Goal: Task Accomplishment & Management: Use online tool/utility

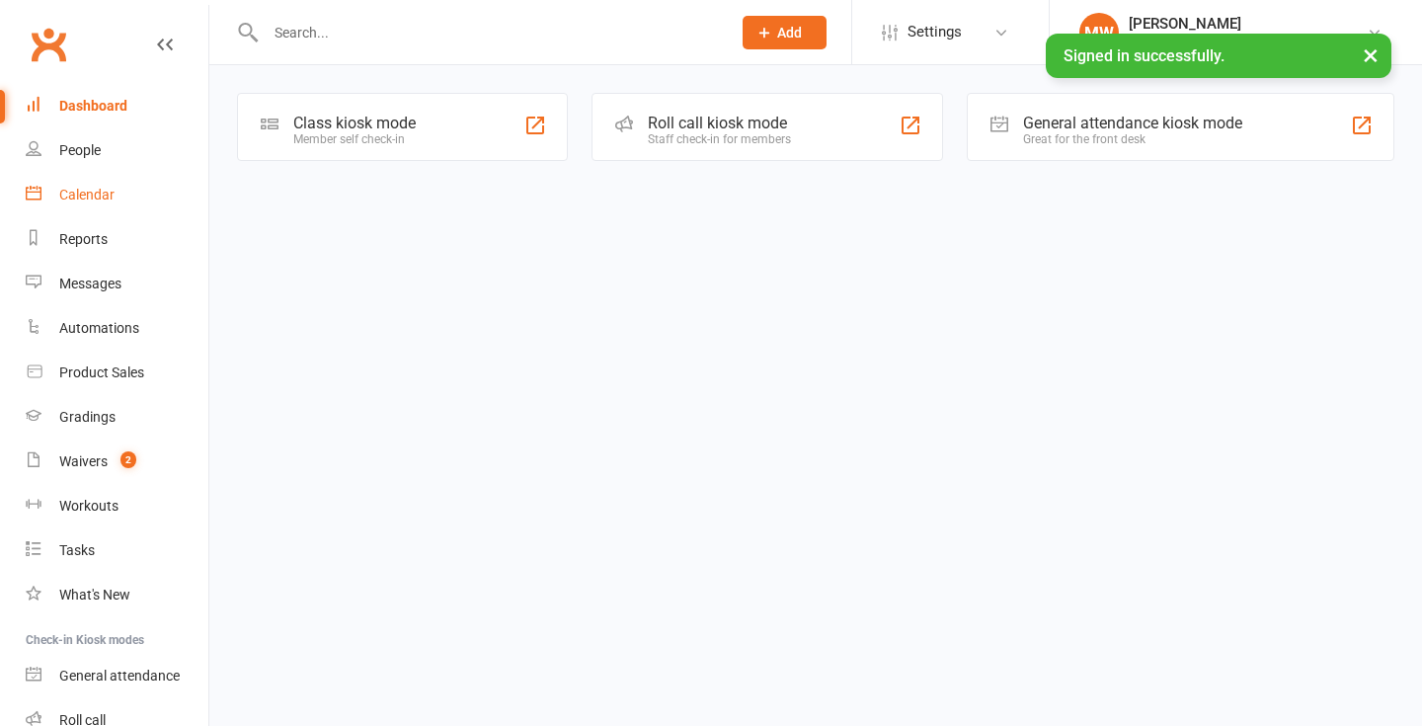
click at [126, 192] on link "Calendar" at bounding box center [117, 195] width 183 height 44
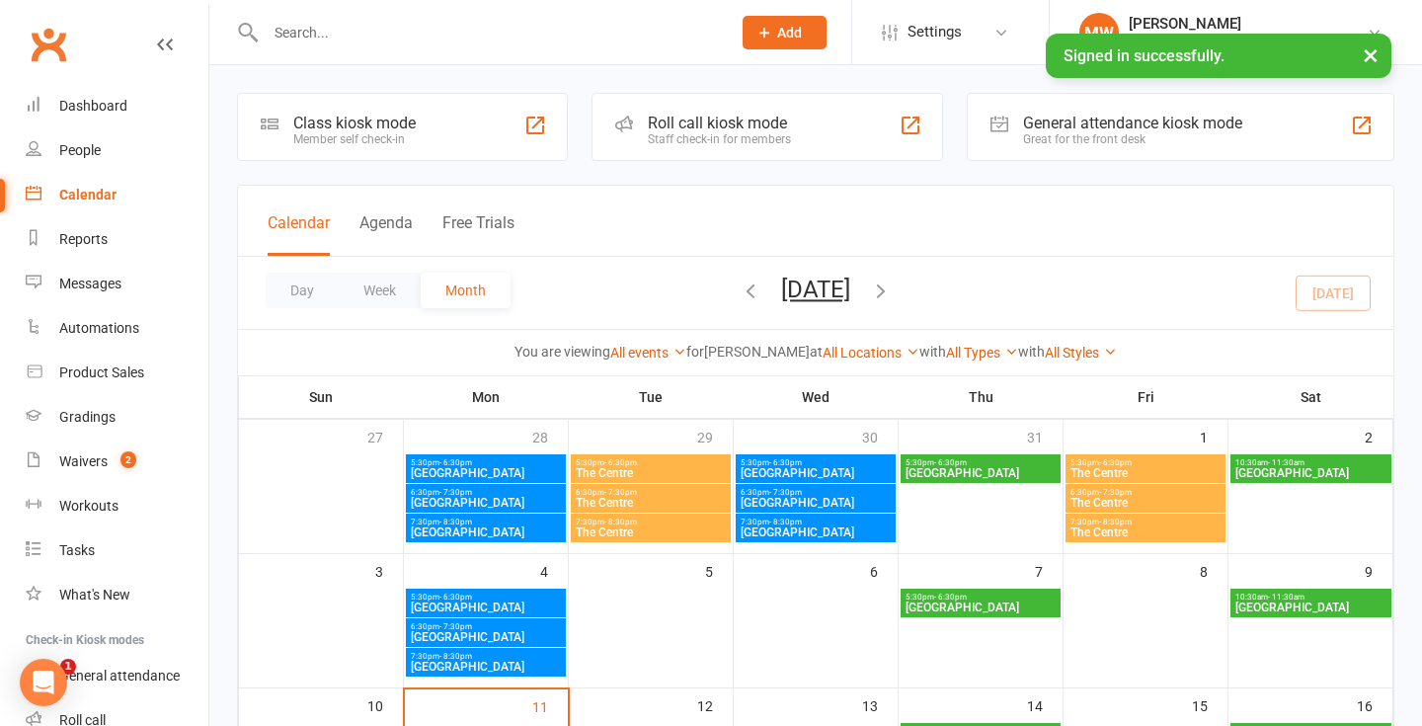
click at [118, 157] on link "People" at bounding box center [117, 150] width 183 height 44
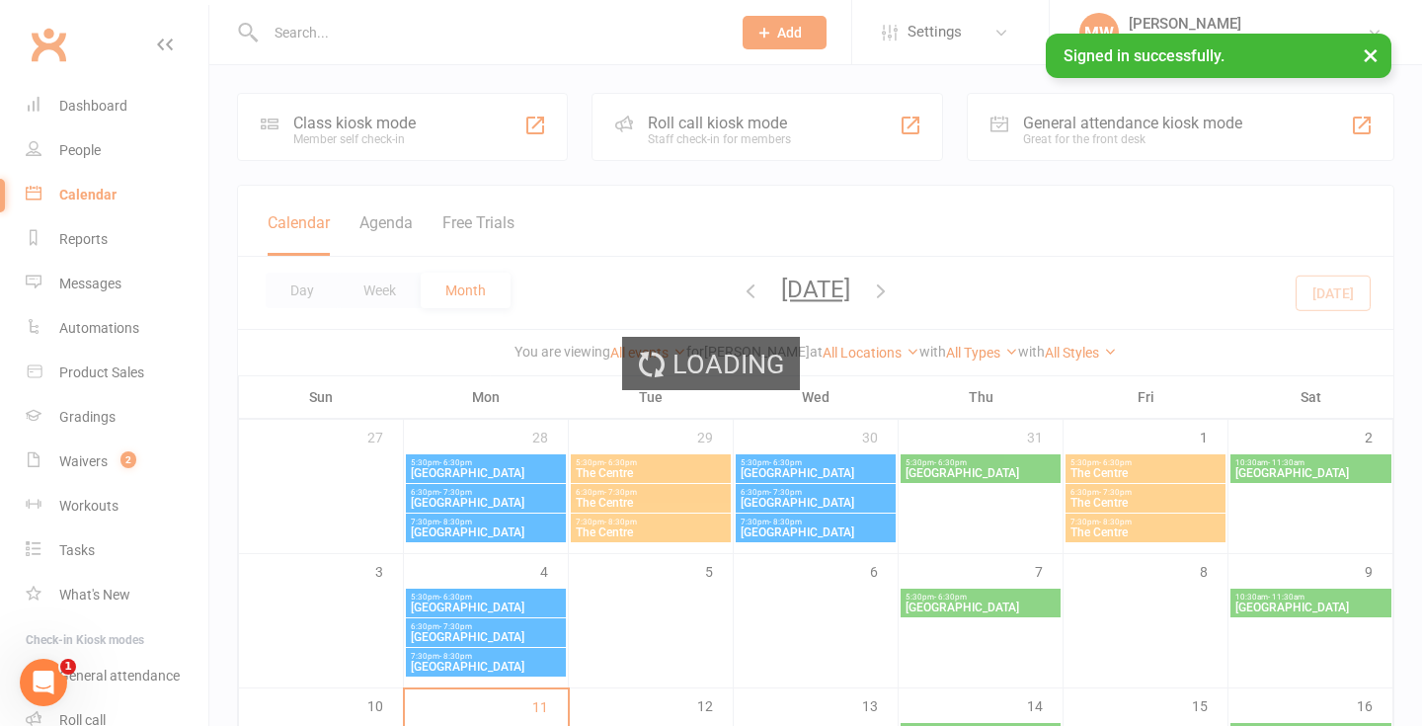
select select "25"
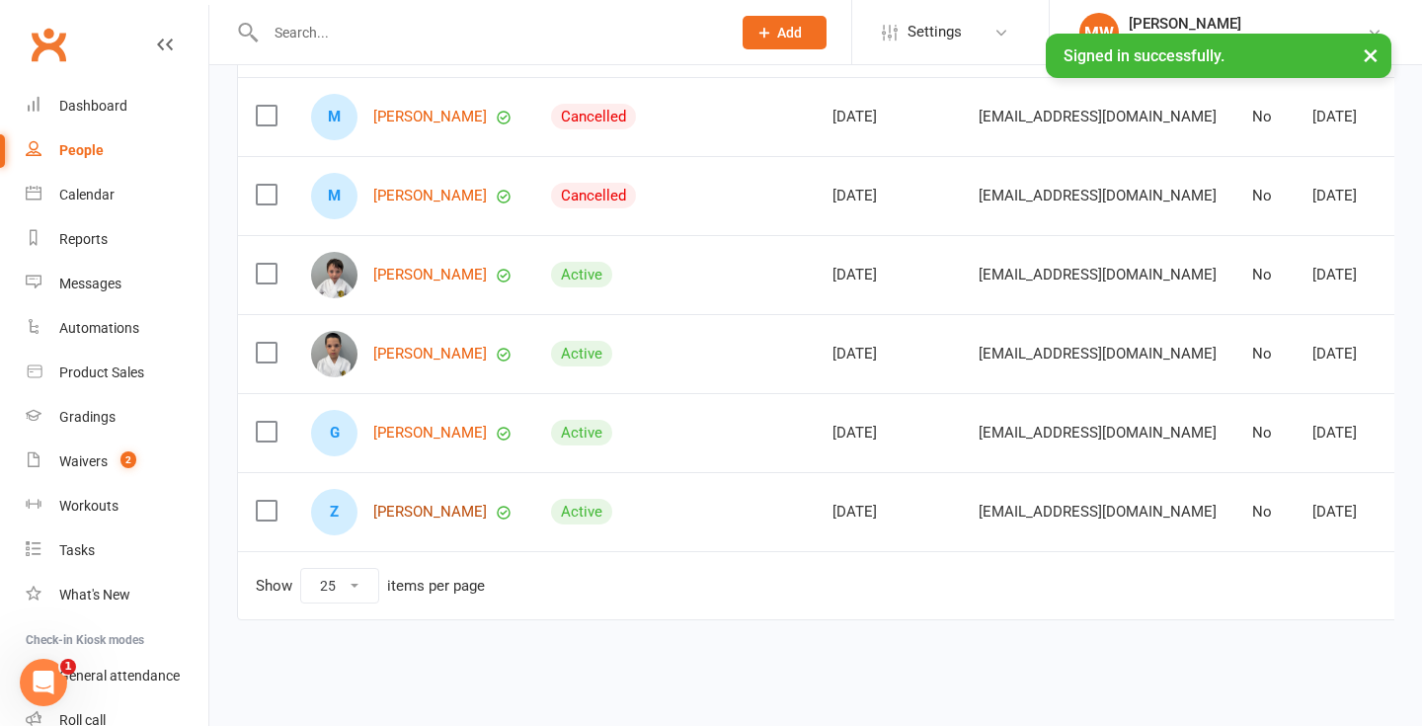
scroll to position [845, 0]
click at [422, 504] on link "[PERSON_NAME]" at bounding box center [430, 512] width 114 height 17
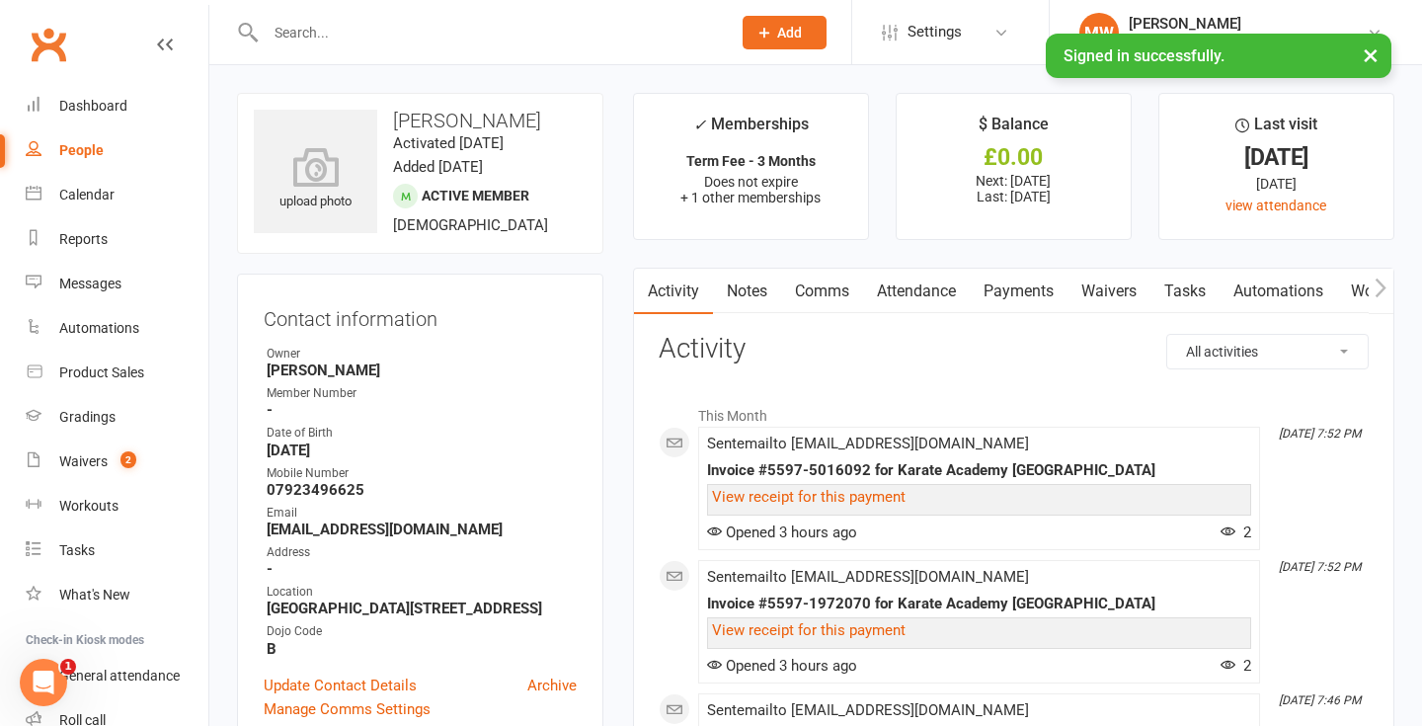
click at [918, 292] on link "Attendance" at bounding box center [916, 291] width 107 height 45
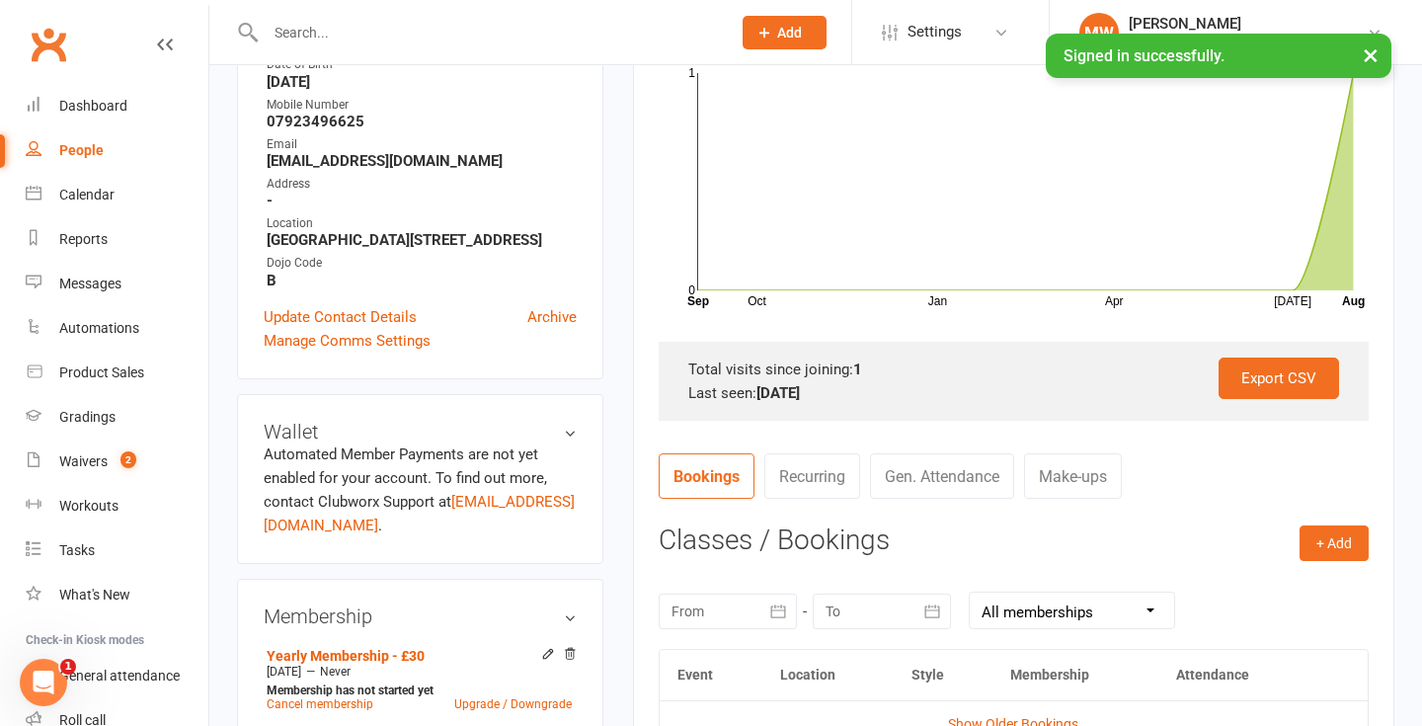
scroll to position [371, 0]
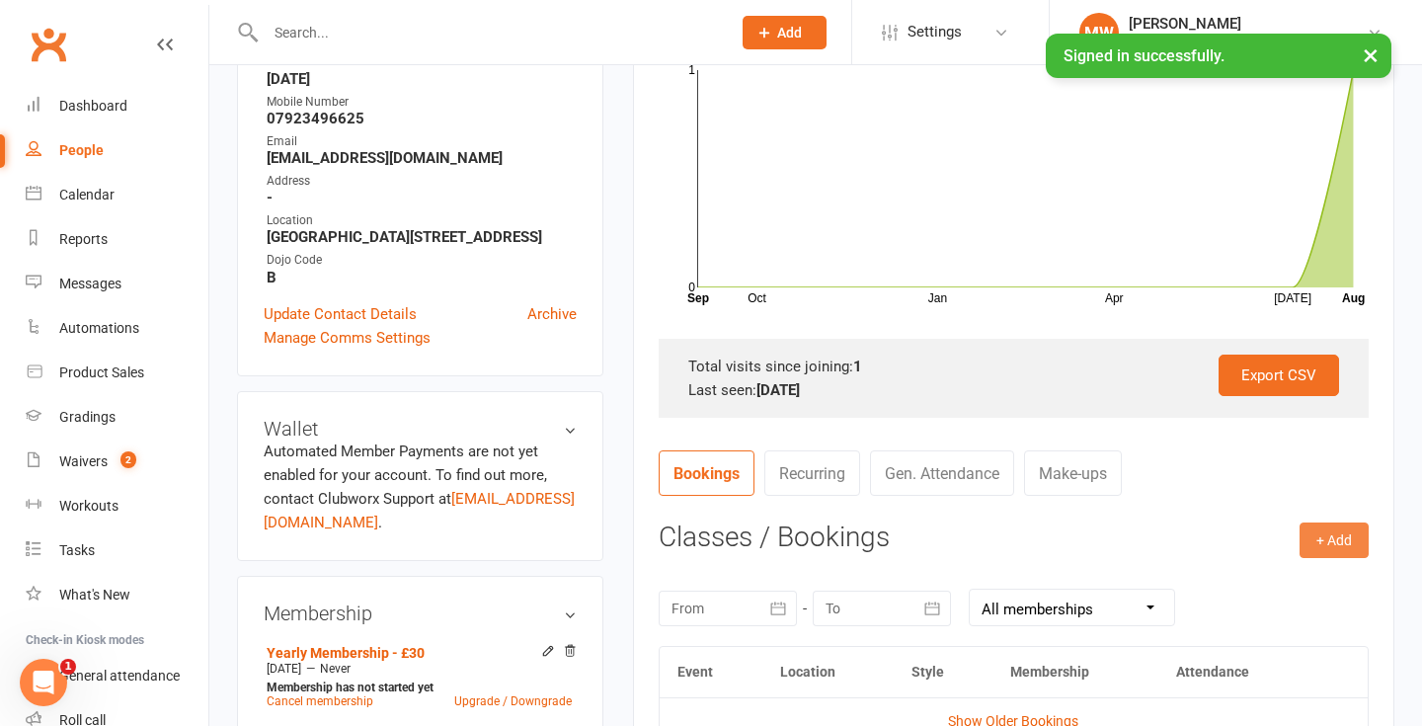
click at [1341, 547] on button "+ Add" at bounding box center [1334, 541] width 69 height 36
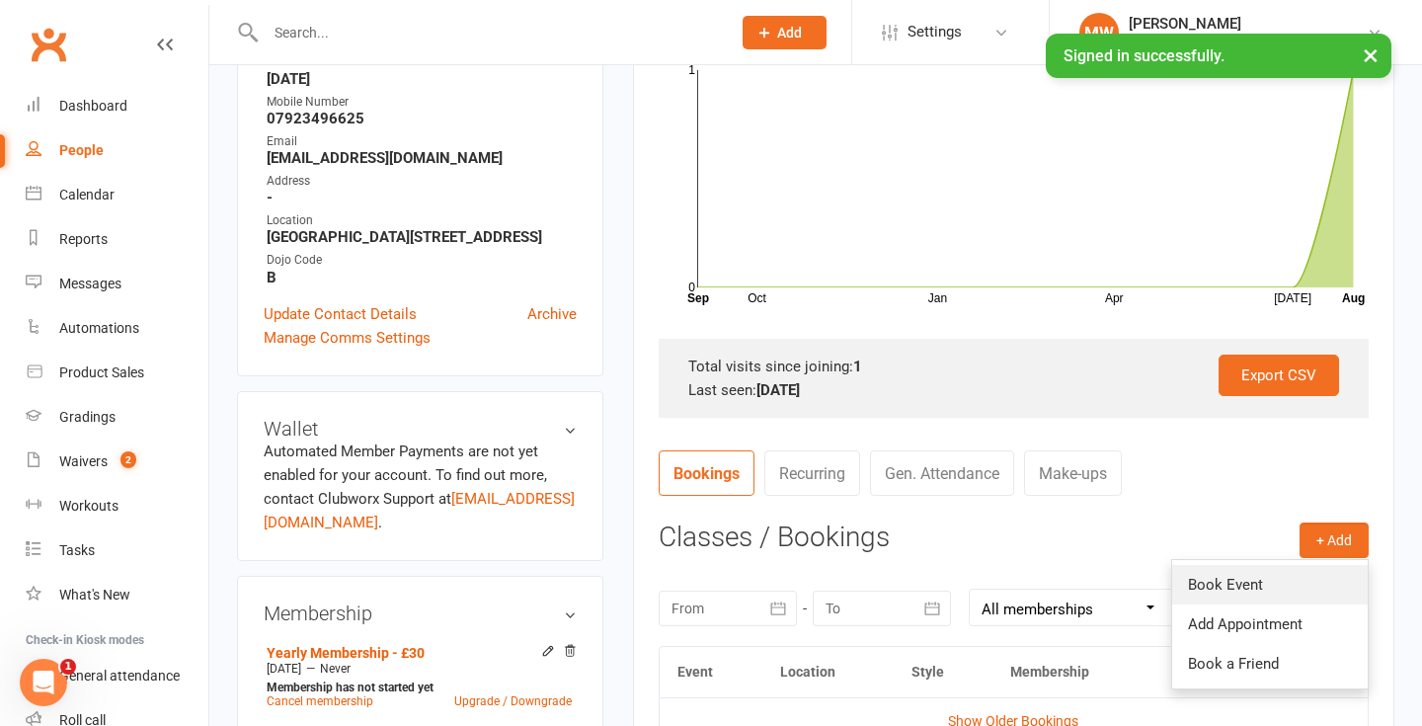
click at [1232, 583] on link "Book Event" at bounding box center [1271, 585] width 196 height 40
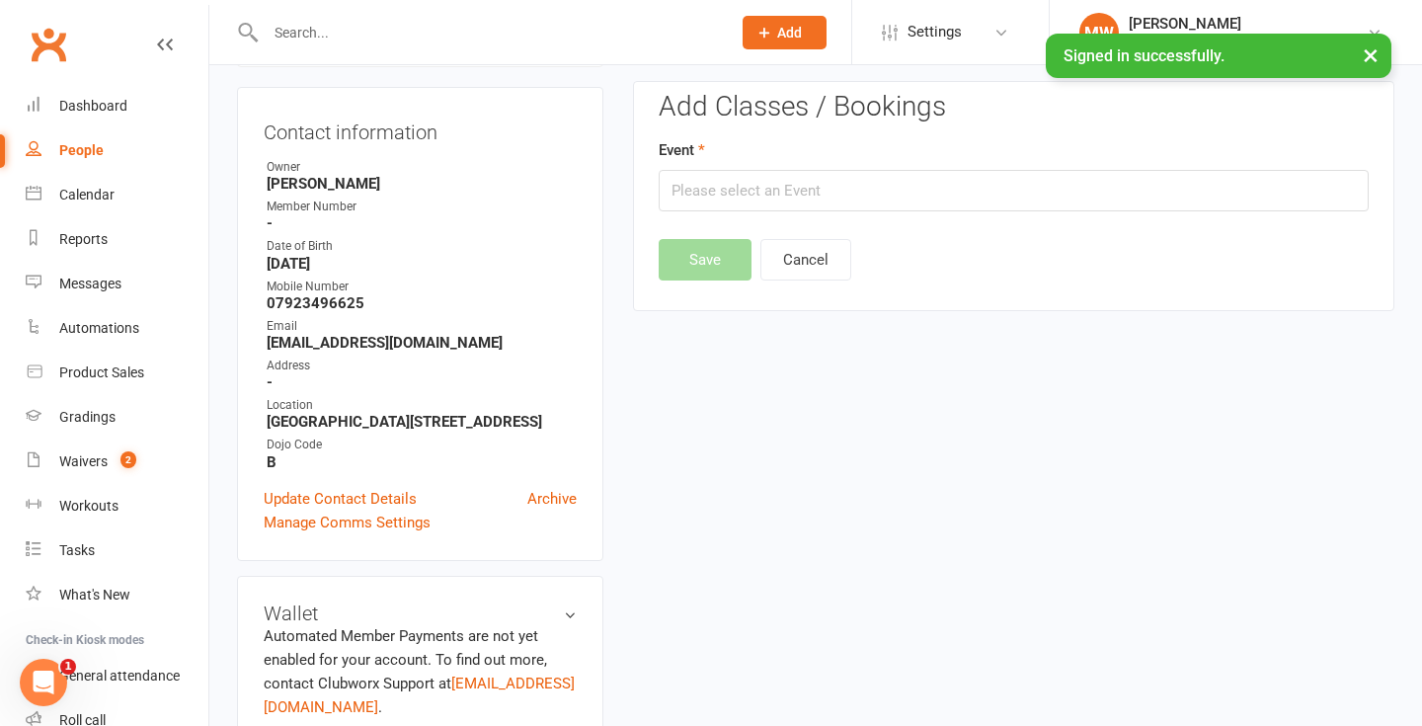
scroll to position [168, 0]
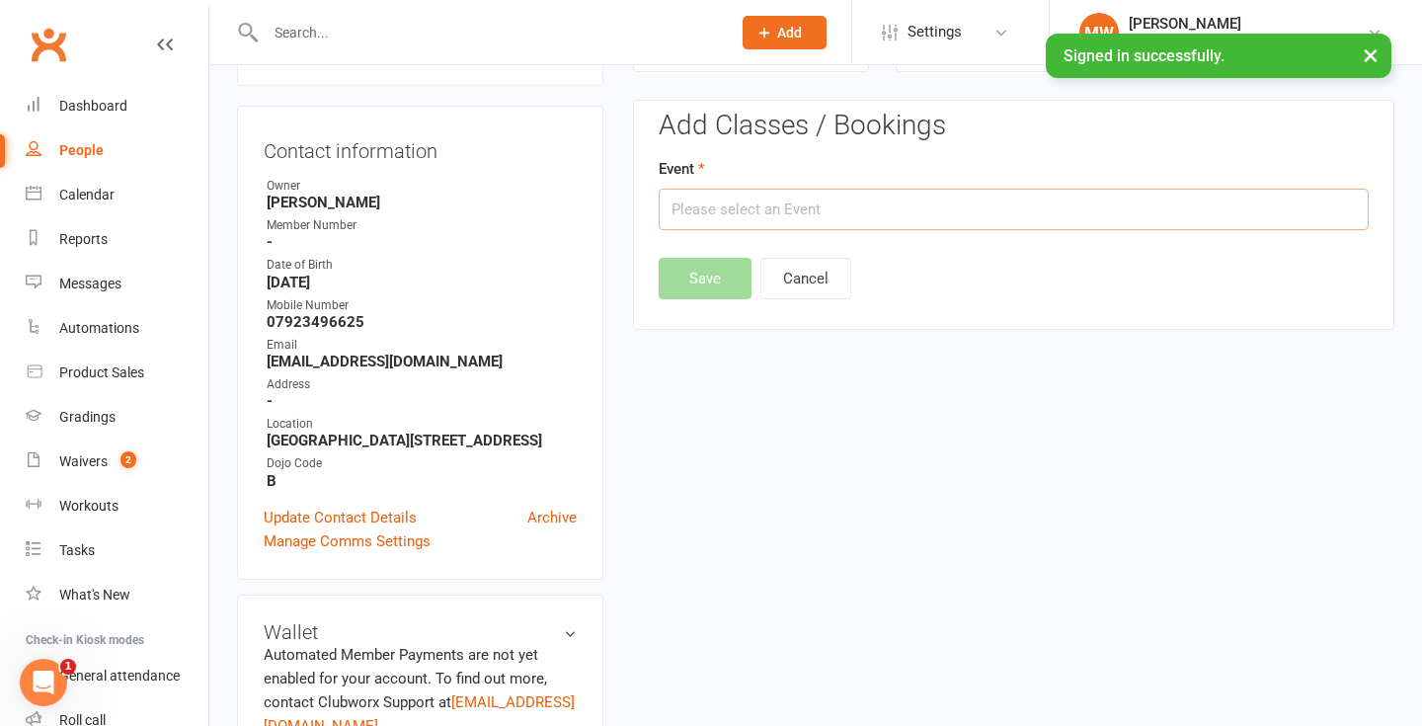
click at [770, 204] on input "text" at bounding box center [1014, 209] width 710 height 41
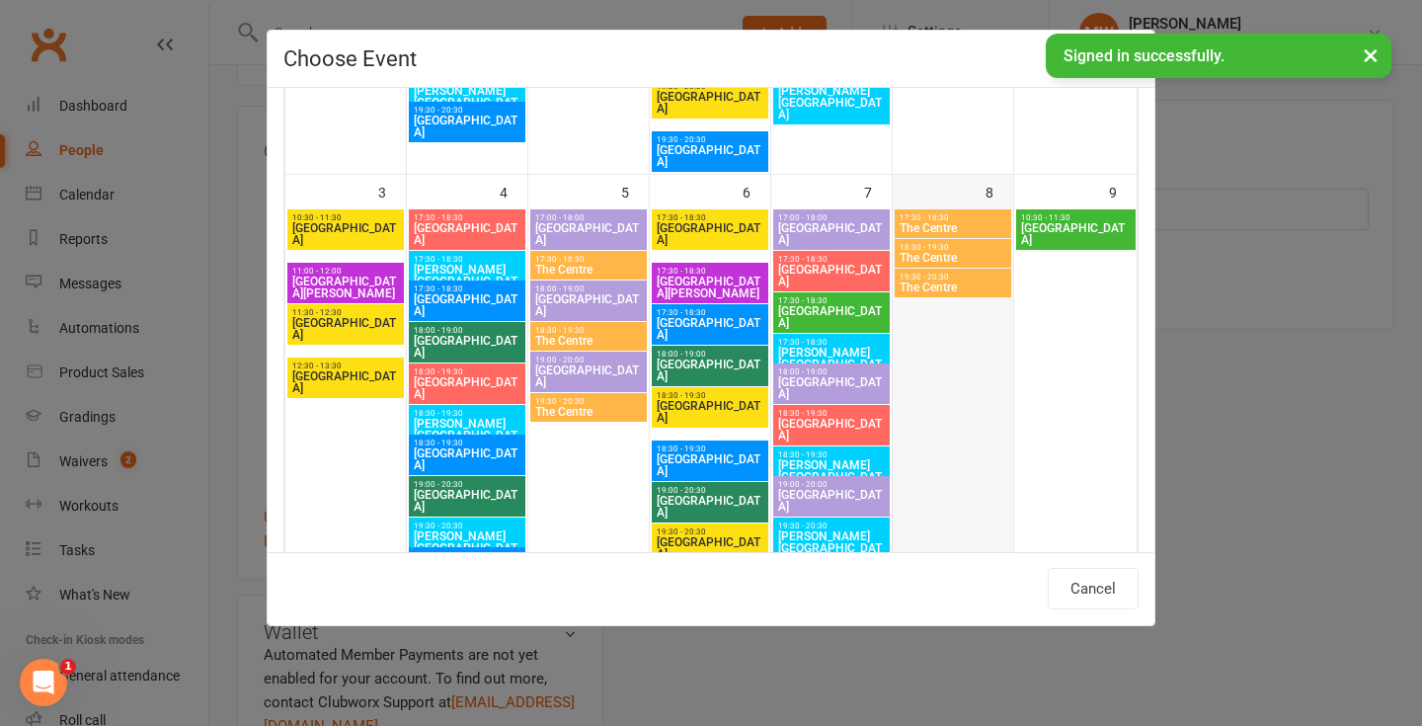
scroll to position [491, 0]
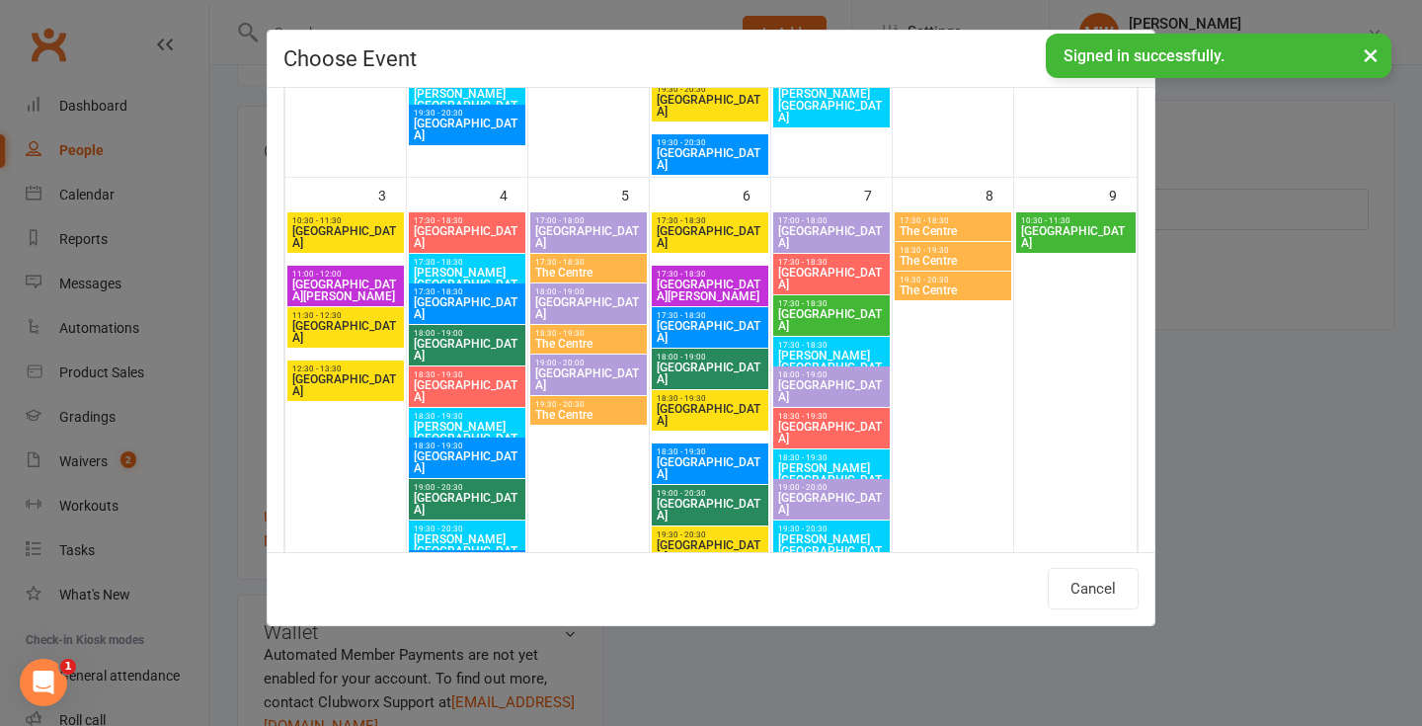
click at [1096, 231] on span "[GEOGRAPHIC_DATA]" at bounding box center [1076, 237] width 112 height 24
type input "Claycots Primary Britwell Campus - Aug 9, 2025 10:30:00 AM"
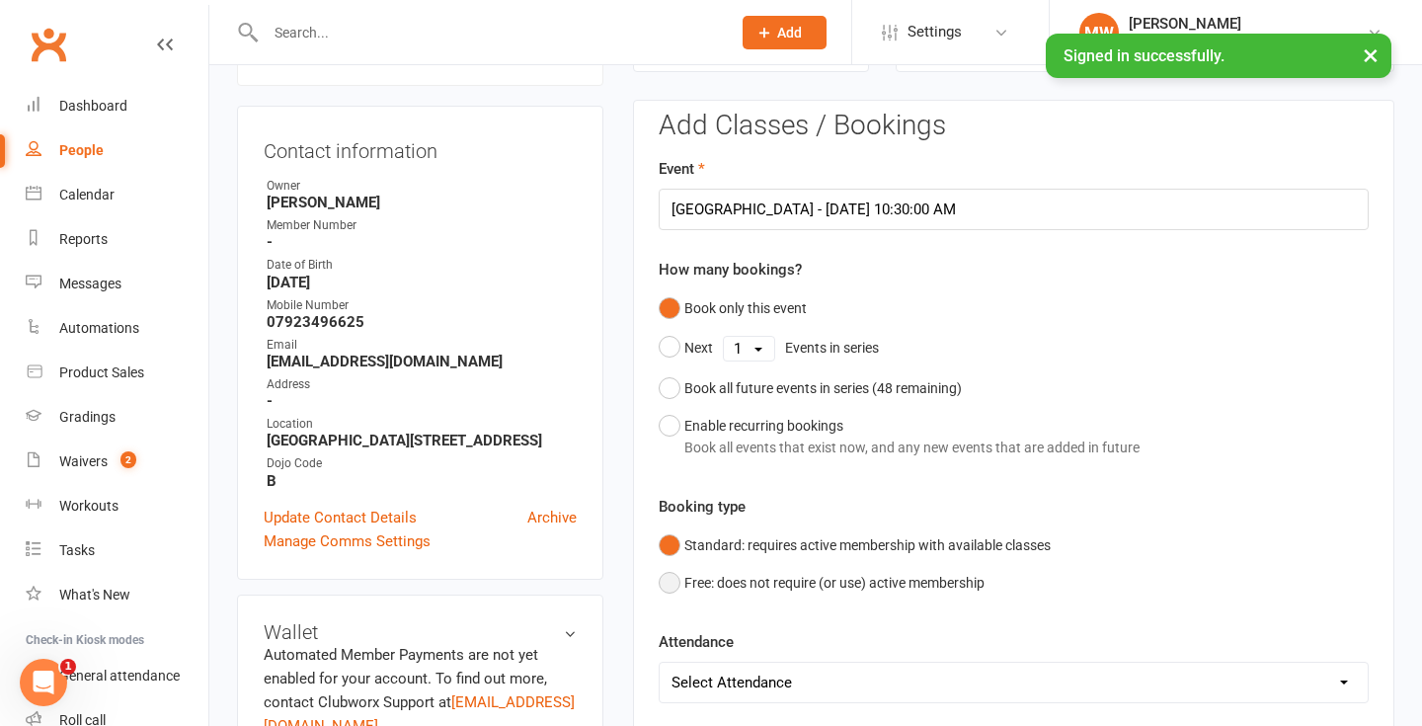
click at [727, 581] on button "Free: does not require (or use) active membership" at bounding box center [822, 583] width 326 height 38
click at [753, 428] on div "Enable recurring bookings Book all events that exist now, and any new events th…" at bounding box center [912, 437] width 455 height 44
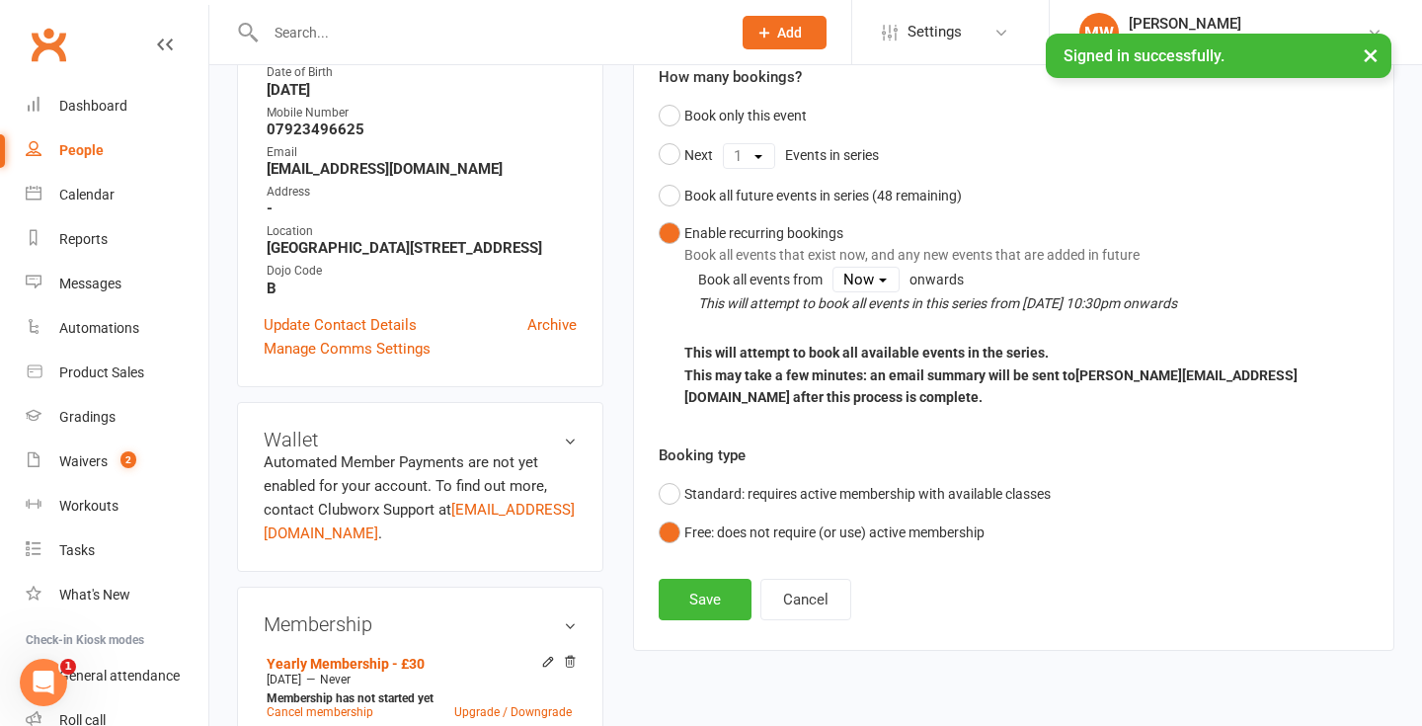
scroll to position [370, 0]
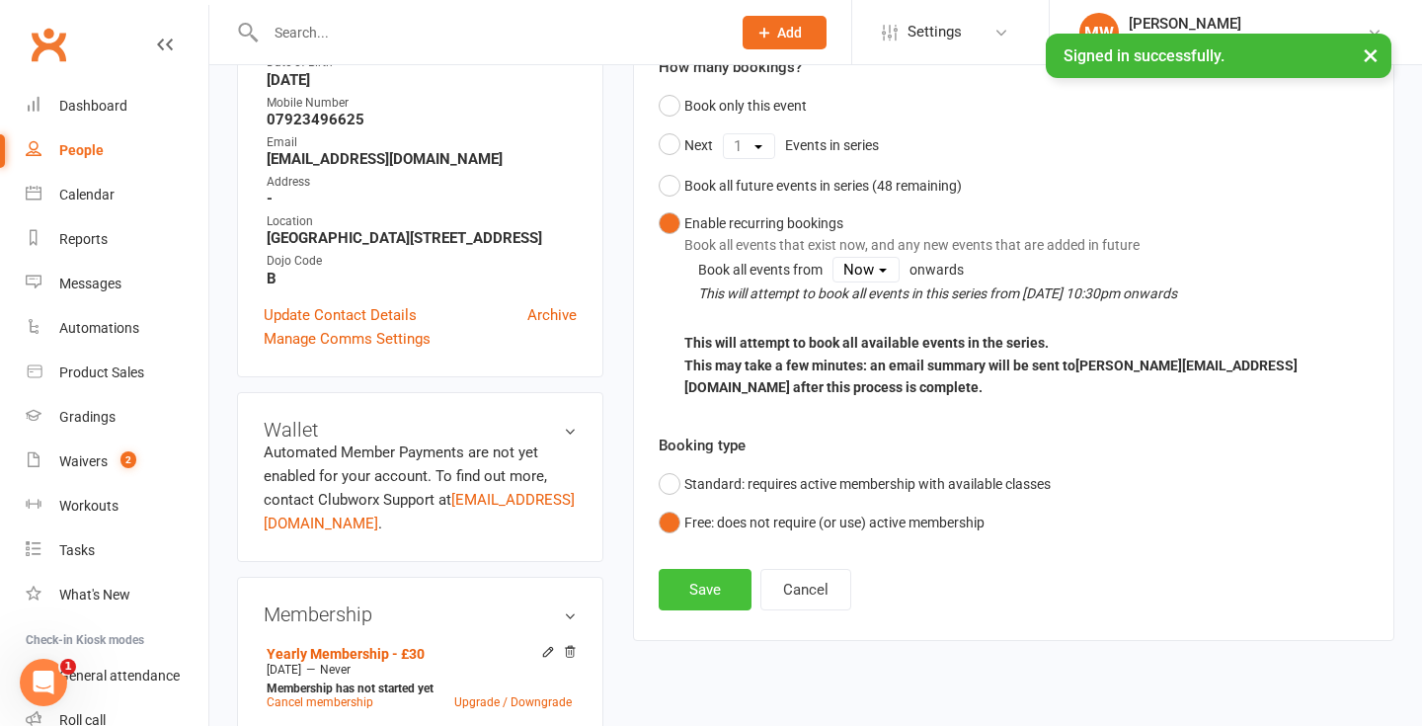
click at [712, 578] on button "Save" at bounding box center [705, 589] width 93 height 41
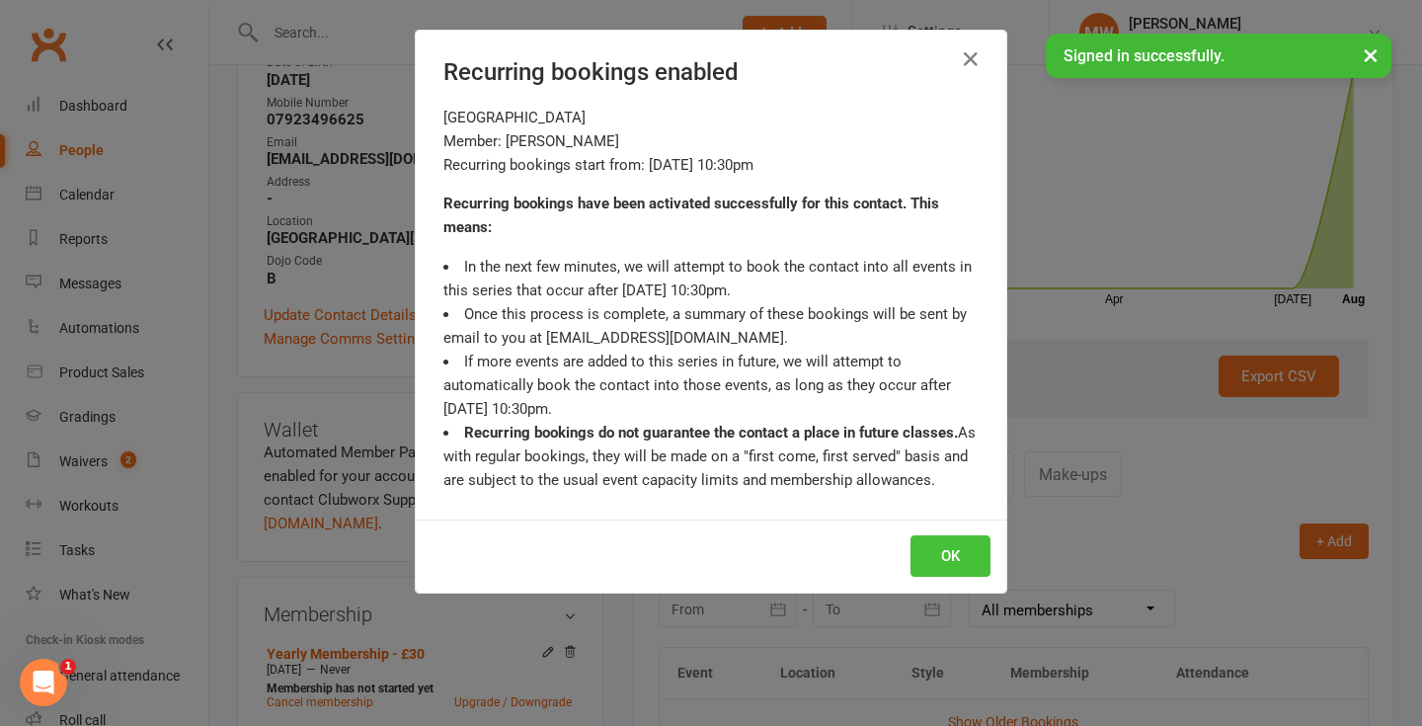
click at [930, 560] on button "OK" at bounding box center [951, 555] width 80 height 41
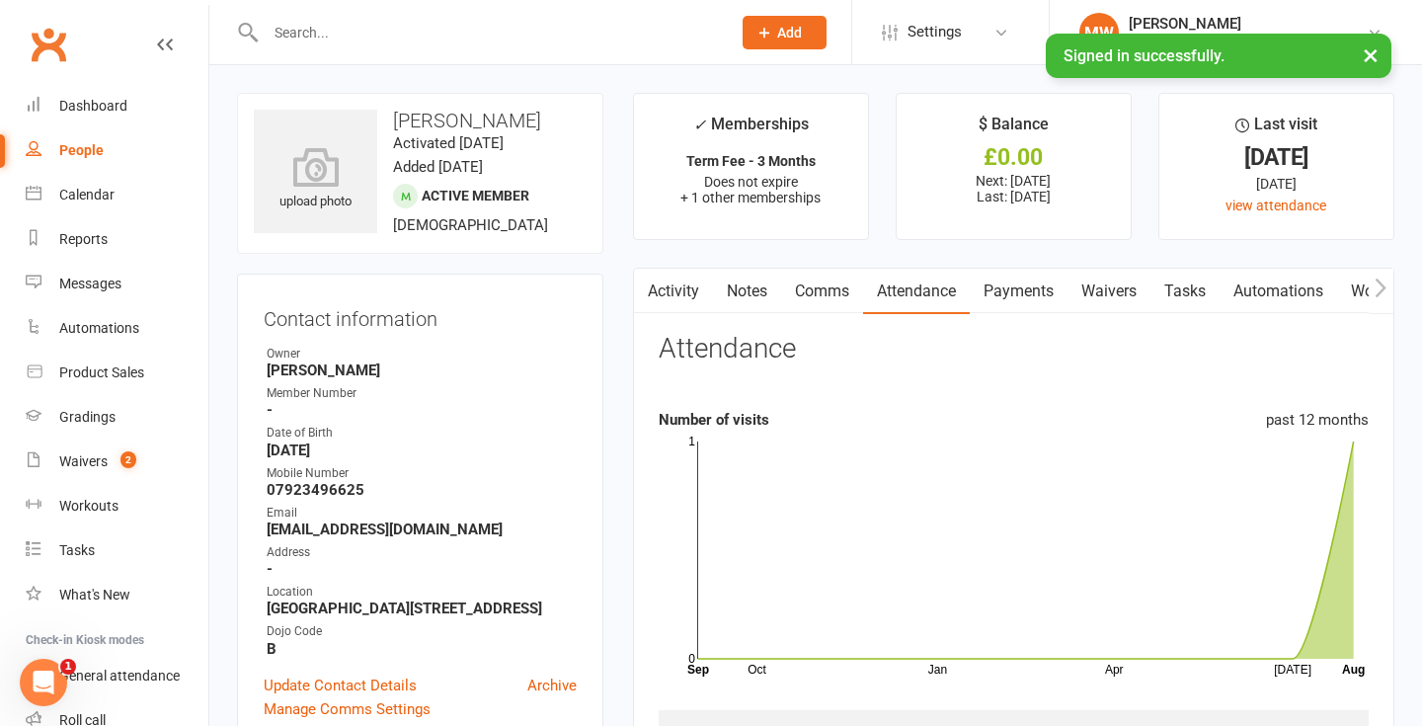
scroll to position [0, 0]
click at [81, 203] on link "Calendar" at bounding box center [117, 195] width 183 height 44
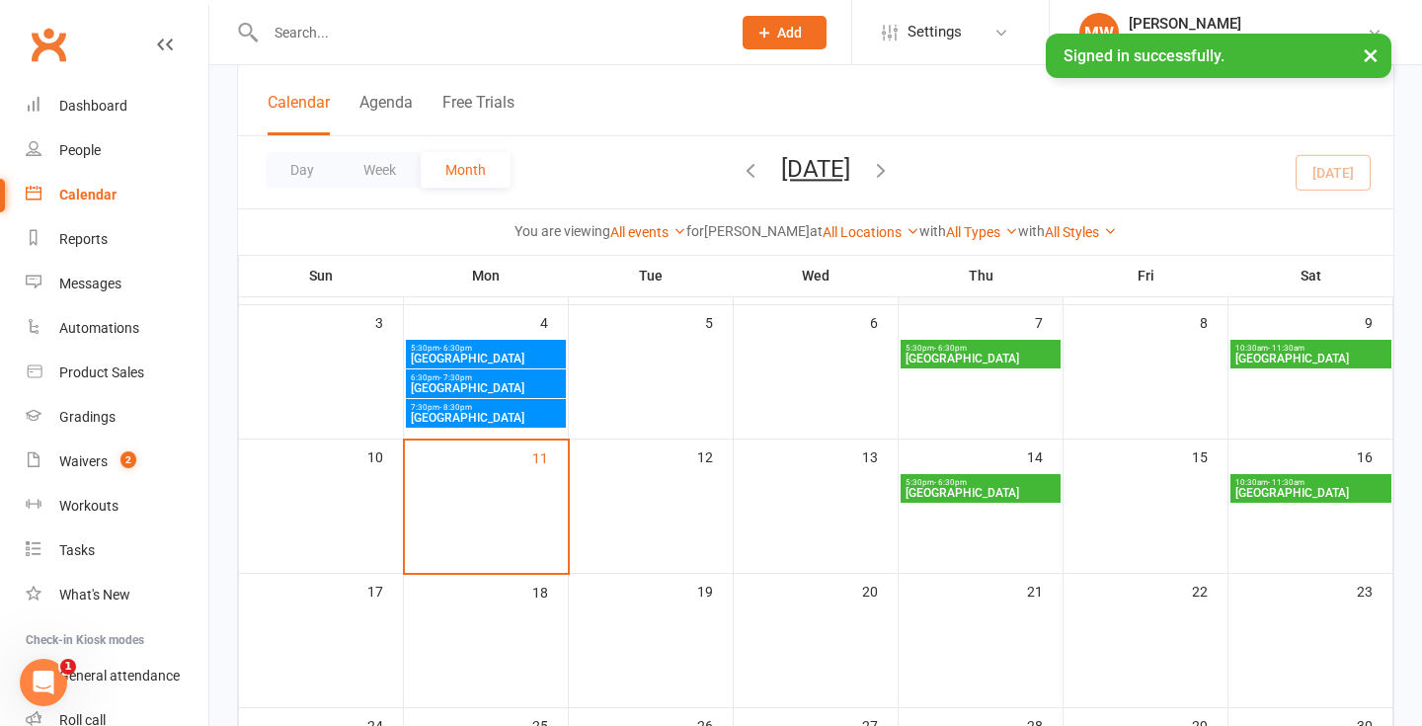
scroll to position [248, 0]
click at [1305, 365] on span "[GEOGRAPHIC_DATA]" at bounding box center [1311, 360] width 153 height 12
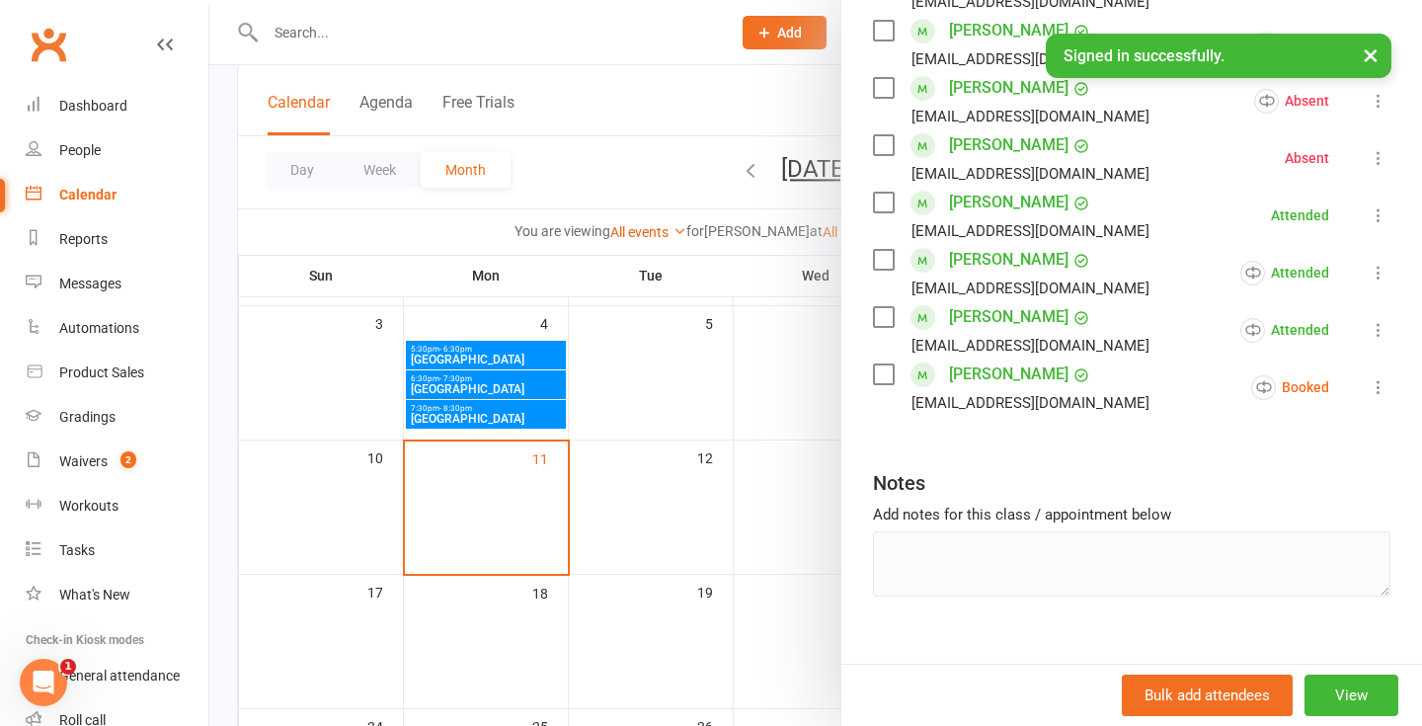
scroll to position [610, 0]
click at [1381, 394] on icon at bounding box center [1379, 386] width 20 height 20
click at [1048, 441] on div "Class kiosk mode Roll call 10:30 AM - 11:30 AM, Saturday, August, 9, 2025 with …" at bounding box center [1132, 84] width 581 height 1221
click at [877, 357] on div "[EMAIL_ADDRESS][DOMAIN_NAME]" at bounding box center [1015, 345] width 284 height 26
click at [878, 364] on label at bounding box center [883, 374] width 20 height 20
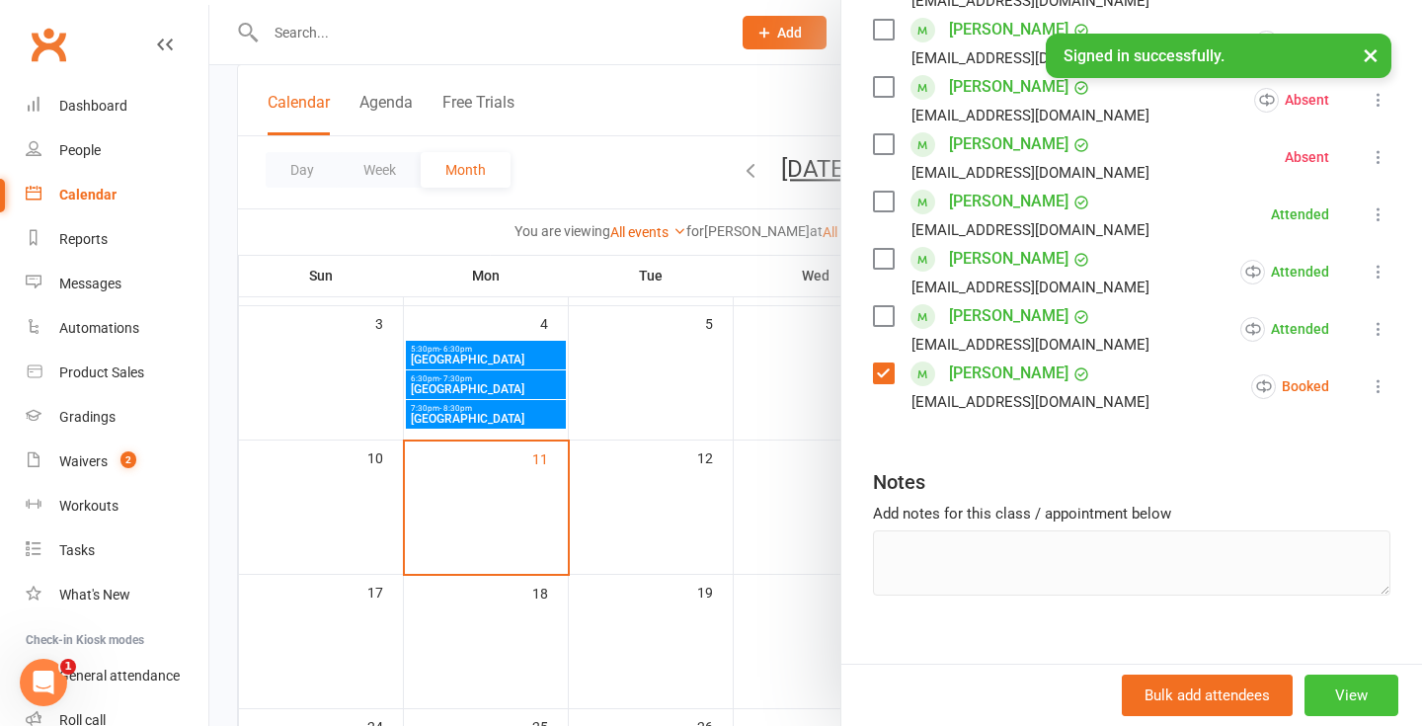
click at [1328, 682] on button "View" at bounding box center [1352, 695] width 94 height 41
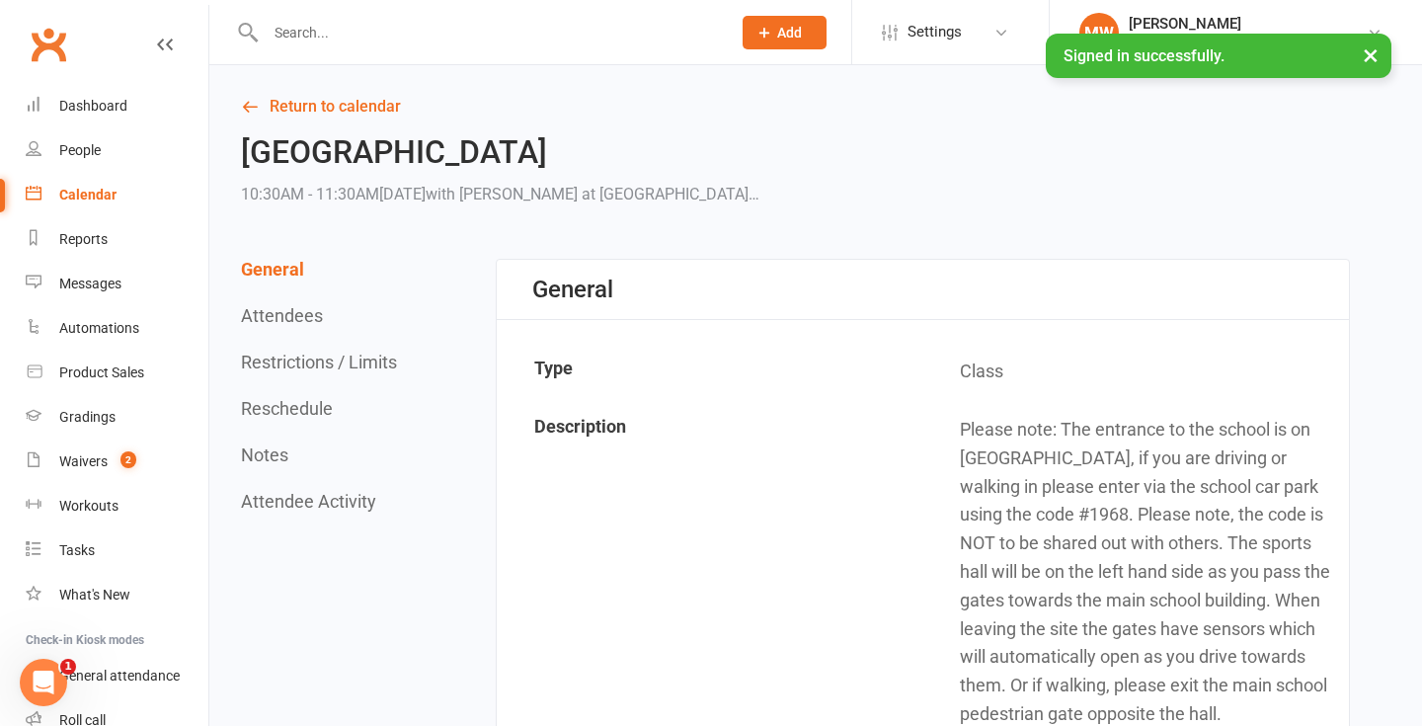
click at [1368, 60] on button "×" at bounding box center [1371, 55] width 36 height 42
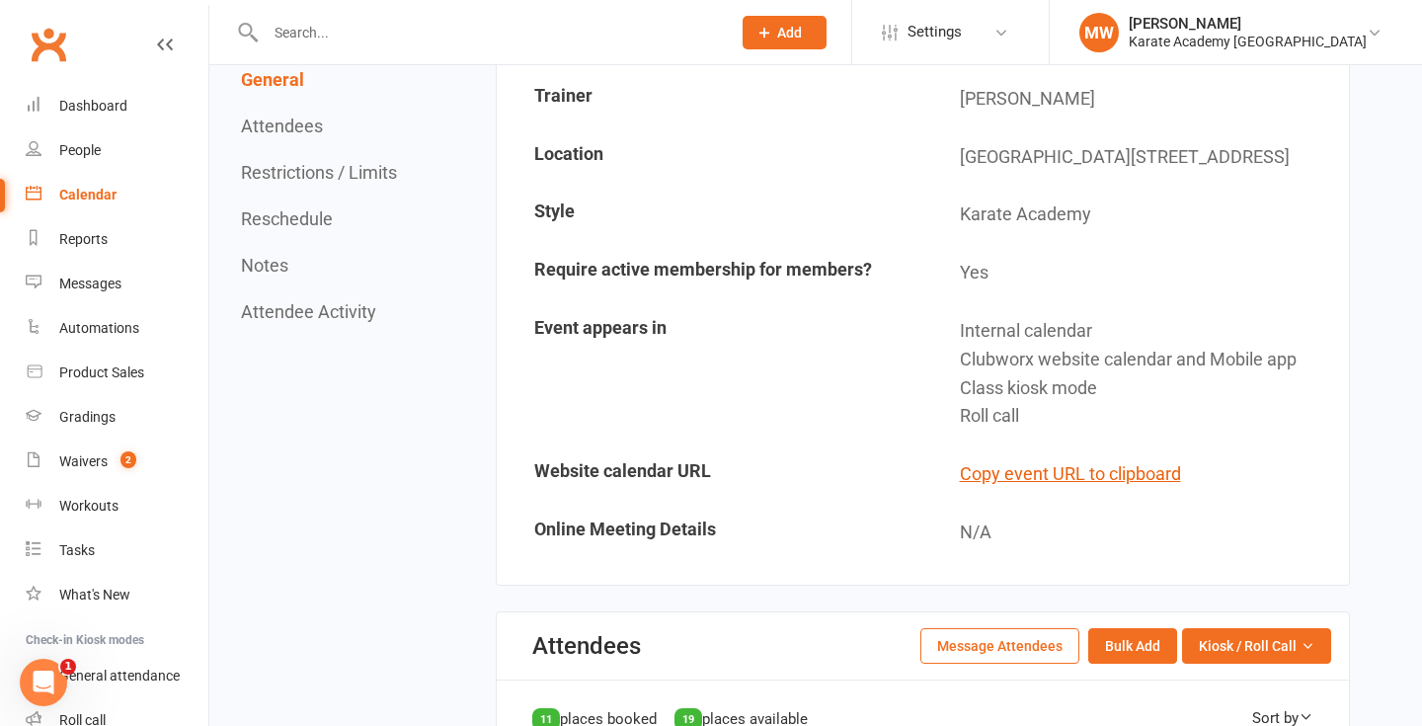
scroll to position [811, 0]
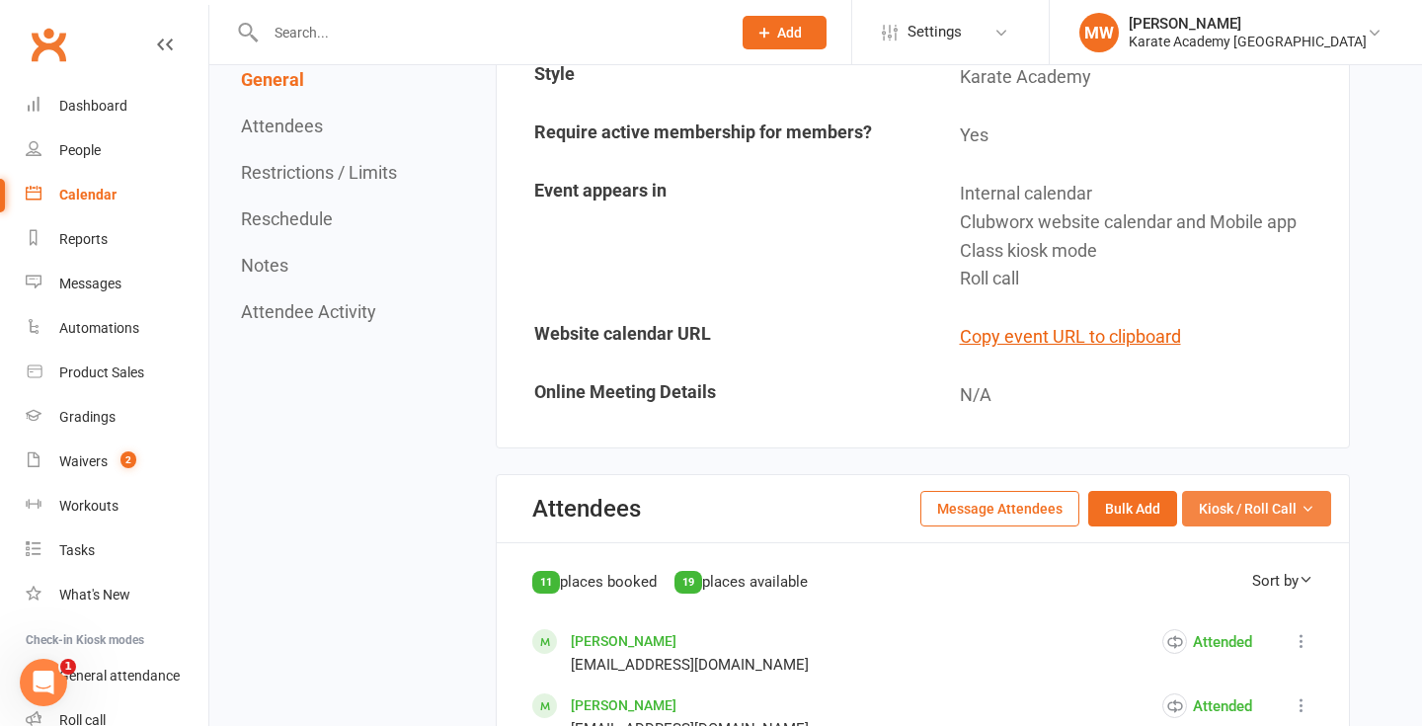
click at [1225, 520] on span "Kiosk / Roll Call" at bounding box center [1248, 509] width 98 height 22
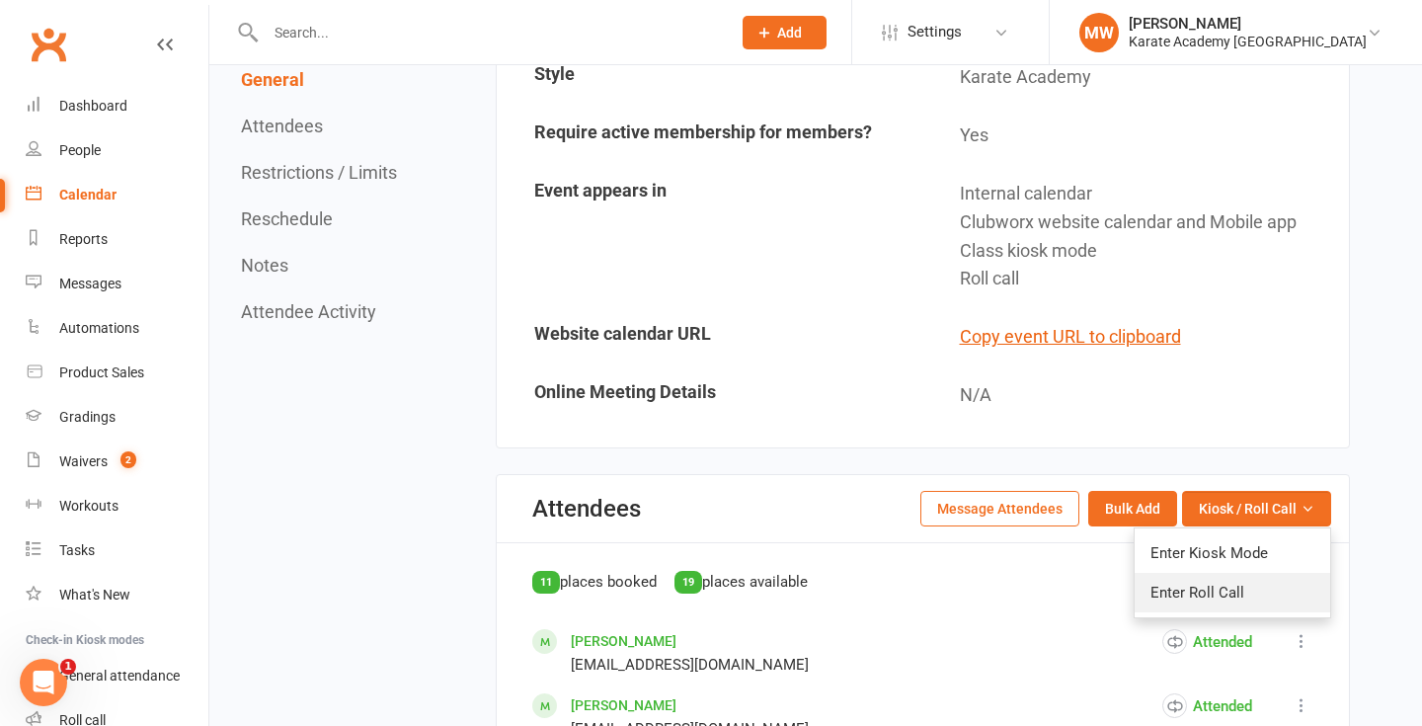
click at [1181, 605] on link "Enter Roll Call" at bounding box center [1233, 593] width 196 height 40
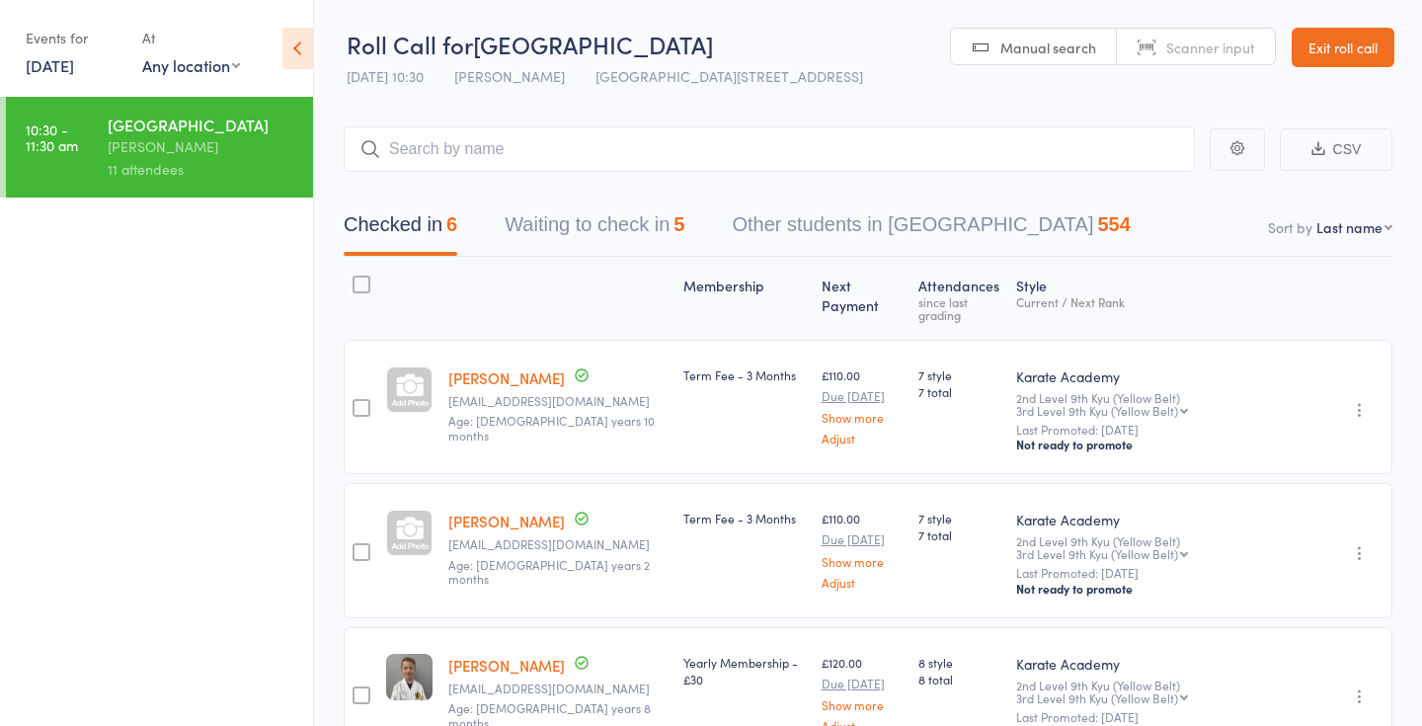
click at [627, 256] on button "Waiting to check in 5" at bounding box center [595, 229] width 180 height 52
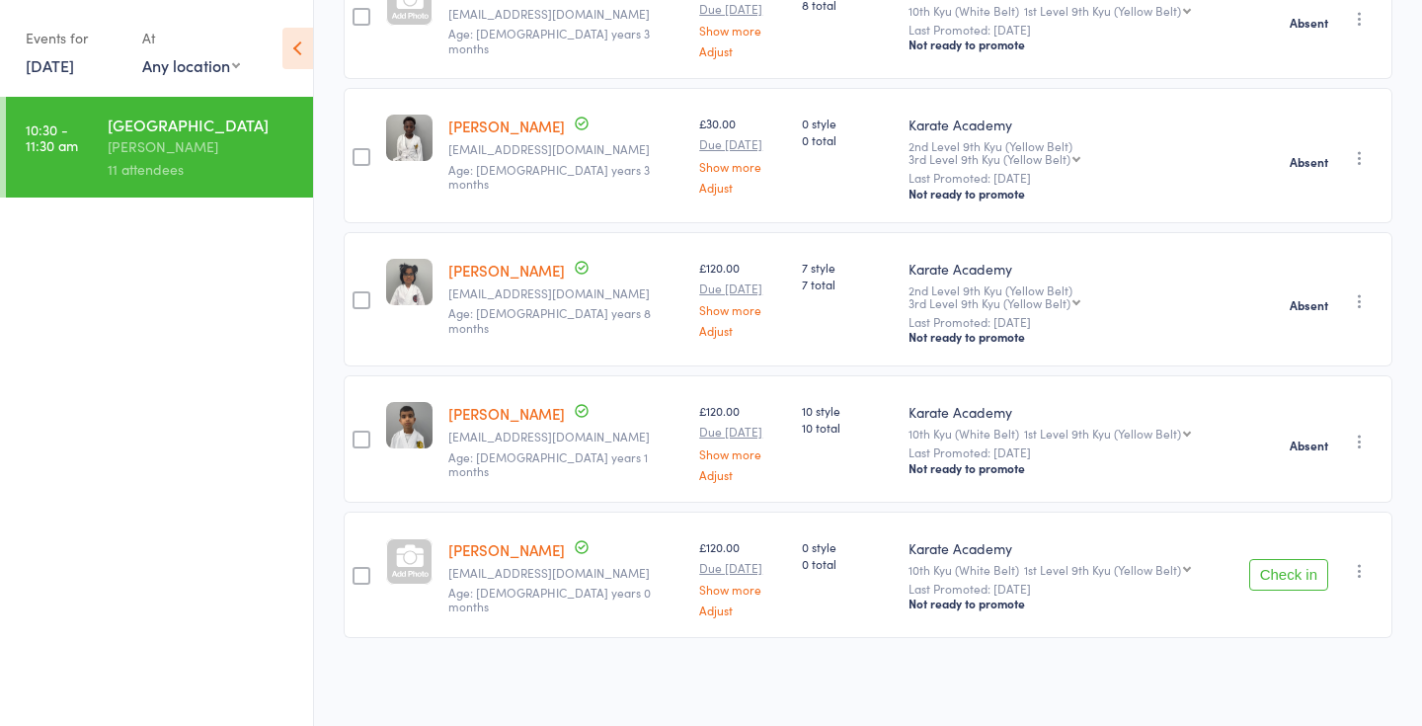
scroll to position [396, 0]
click at [1290, 588] on button "Check in" at bounding box center [1289, 575] width 79 height 32
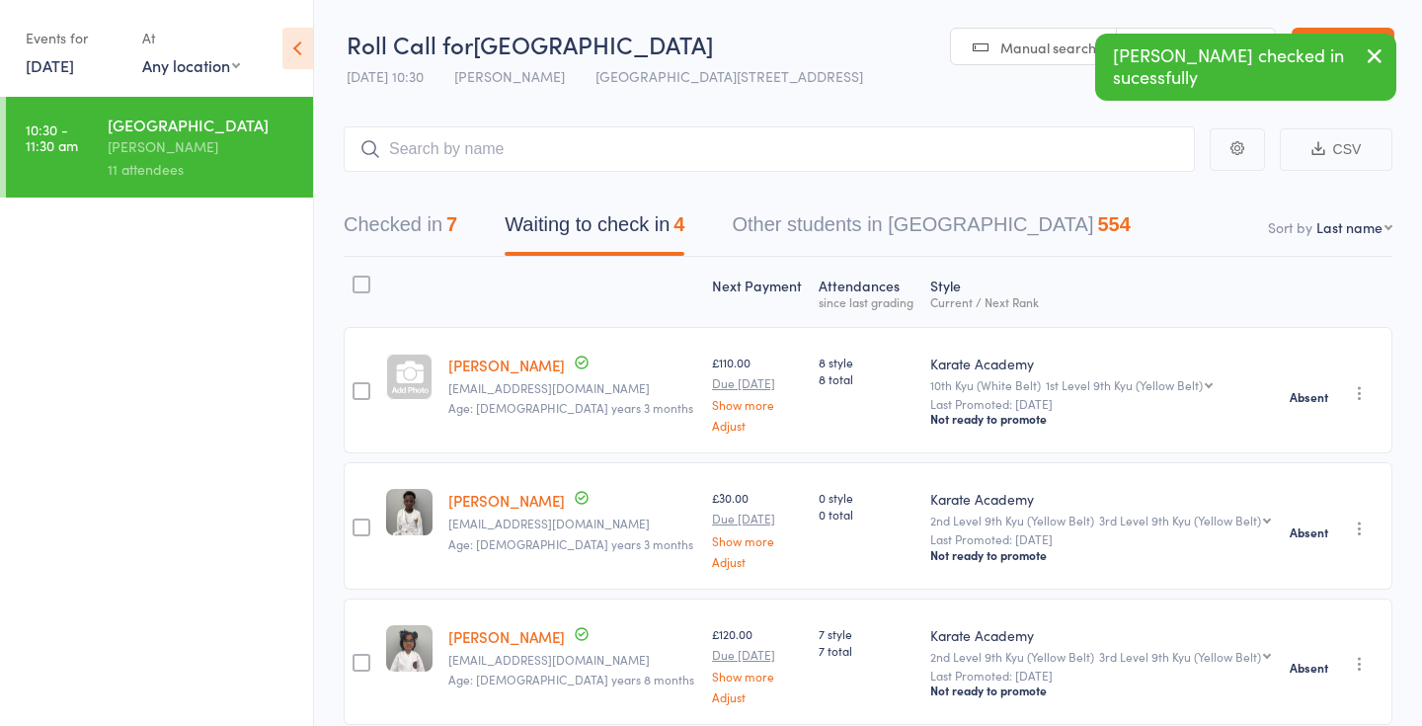
scroll to position [0, 0]
click at [1380, 60] on icon "button" at bounding box center [1375, 55] width 24 height 25
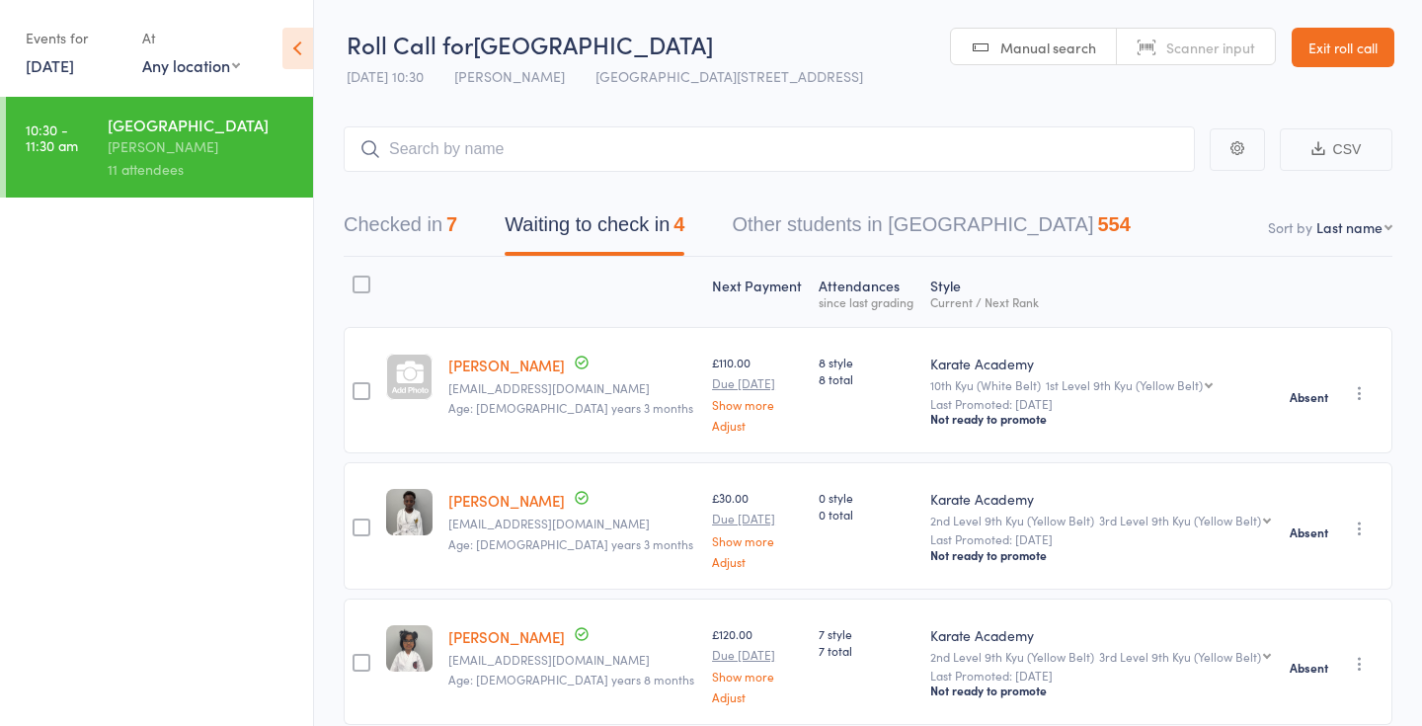
click at [74, 59] on link "[DATE]" at bounding box center [50, 65] width 48 height 22
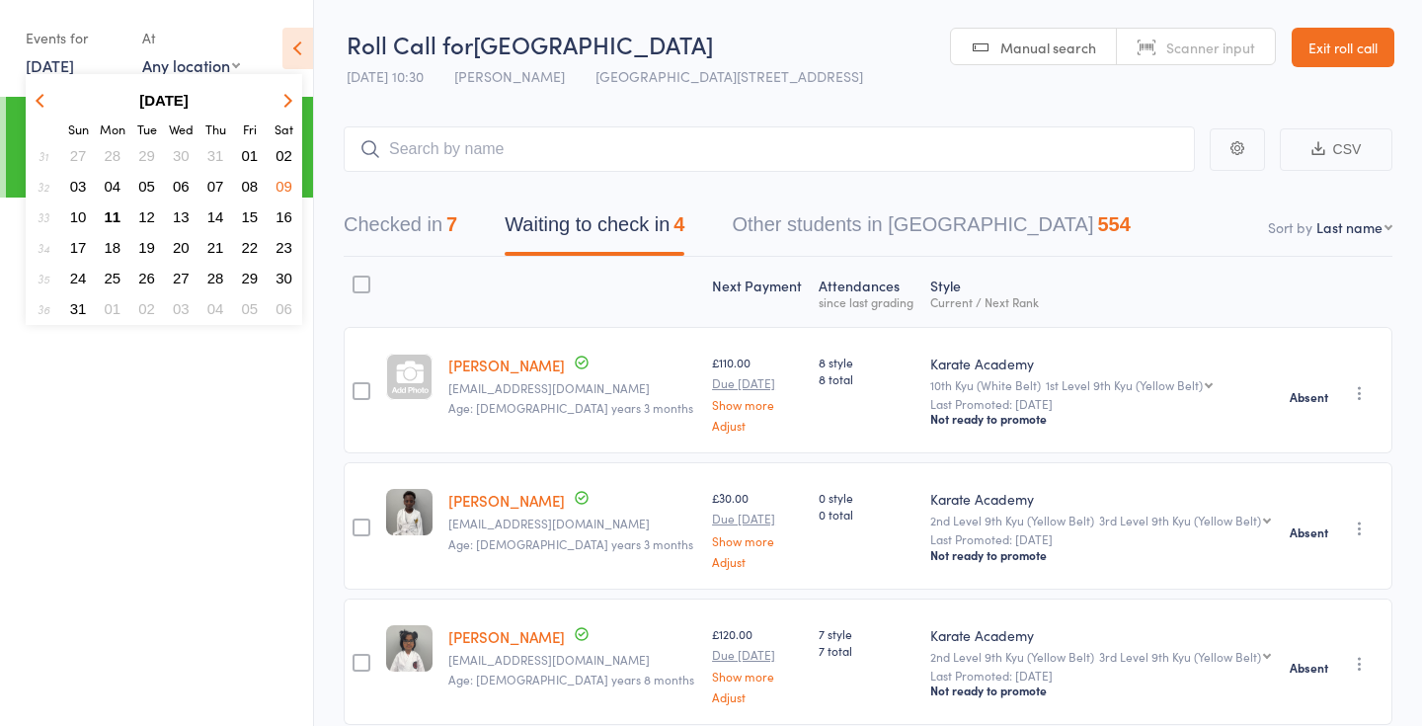
click at [218, 189] on span "07" at bounding box center [215, 186] width 17 height 17
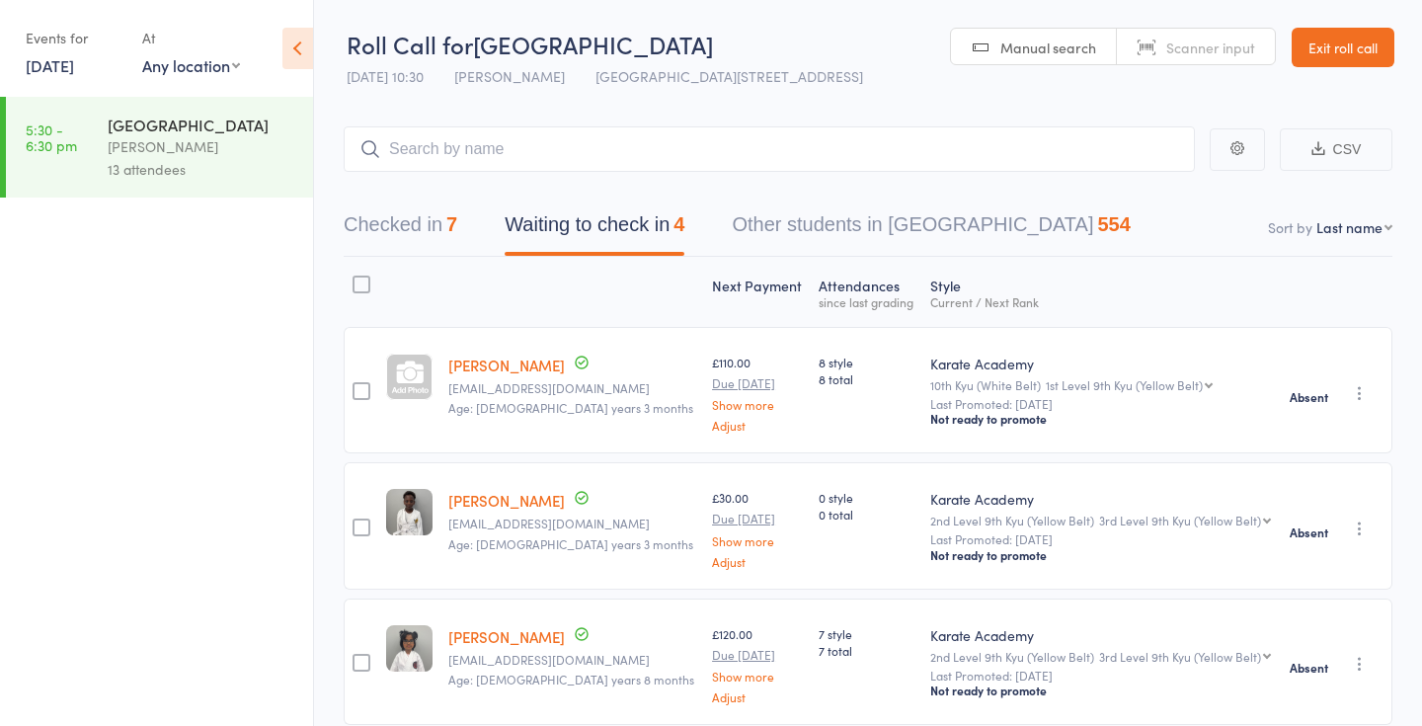
click at [1292, 67] on link "Exit roll call" at bounding box center [1343, 48] width 103 height 40
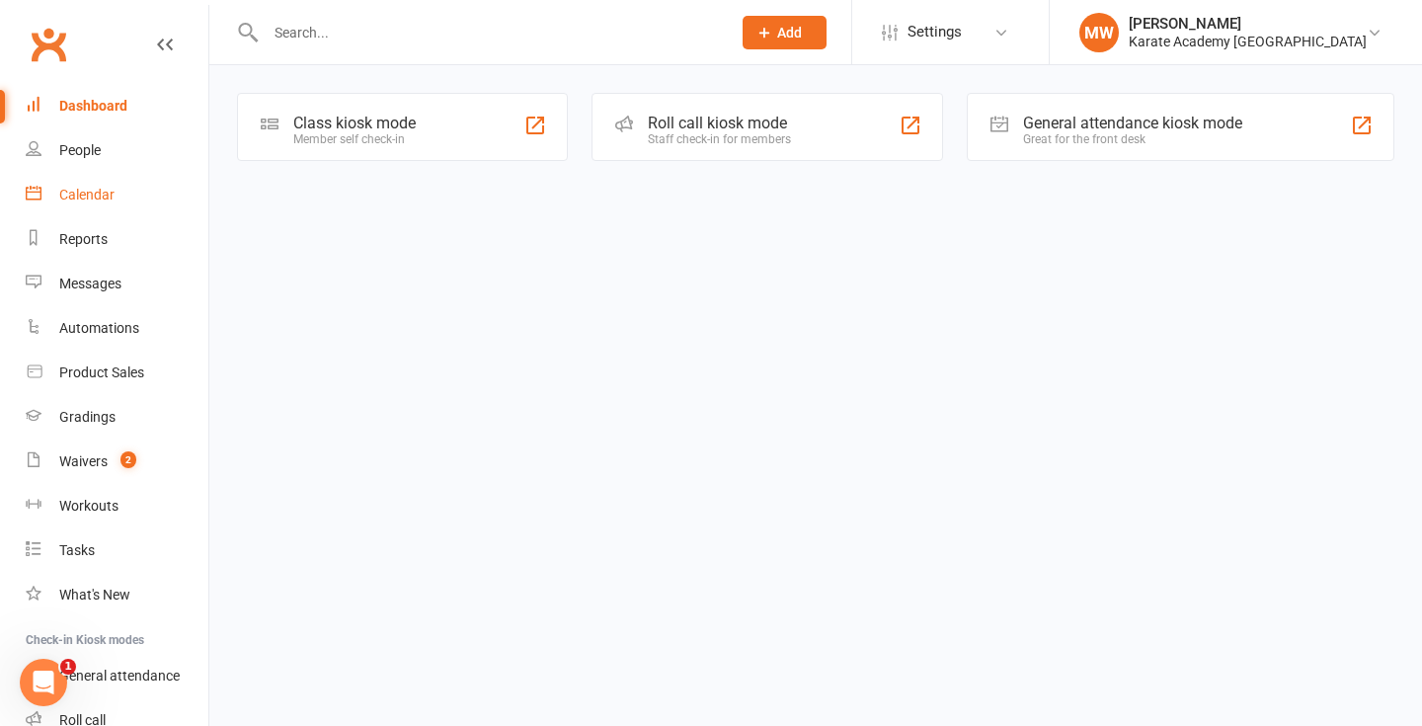
click at [124, 190] on link "Calendar" at bounding box center [117, 195] width 183 height 44
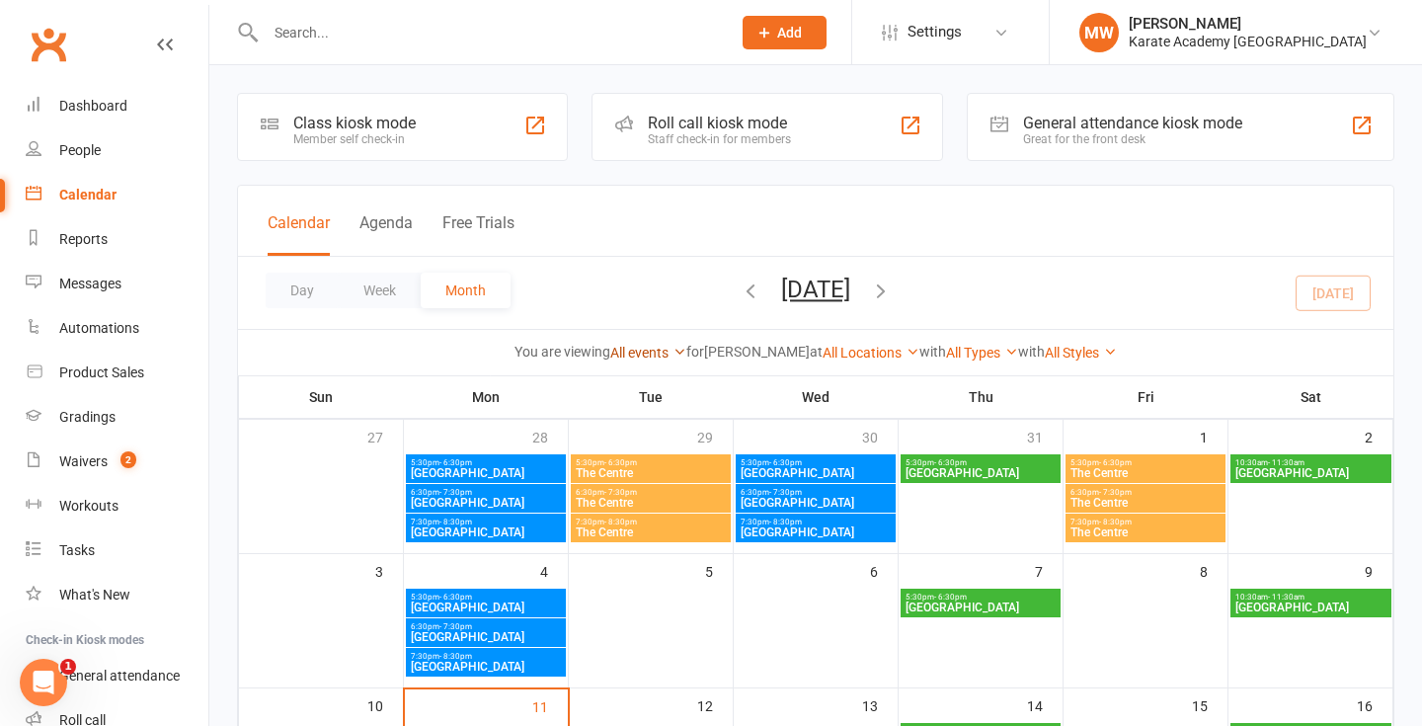
click at [648, 351] on link "All events" at bounding box center [648, 353] width 76 height 16
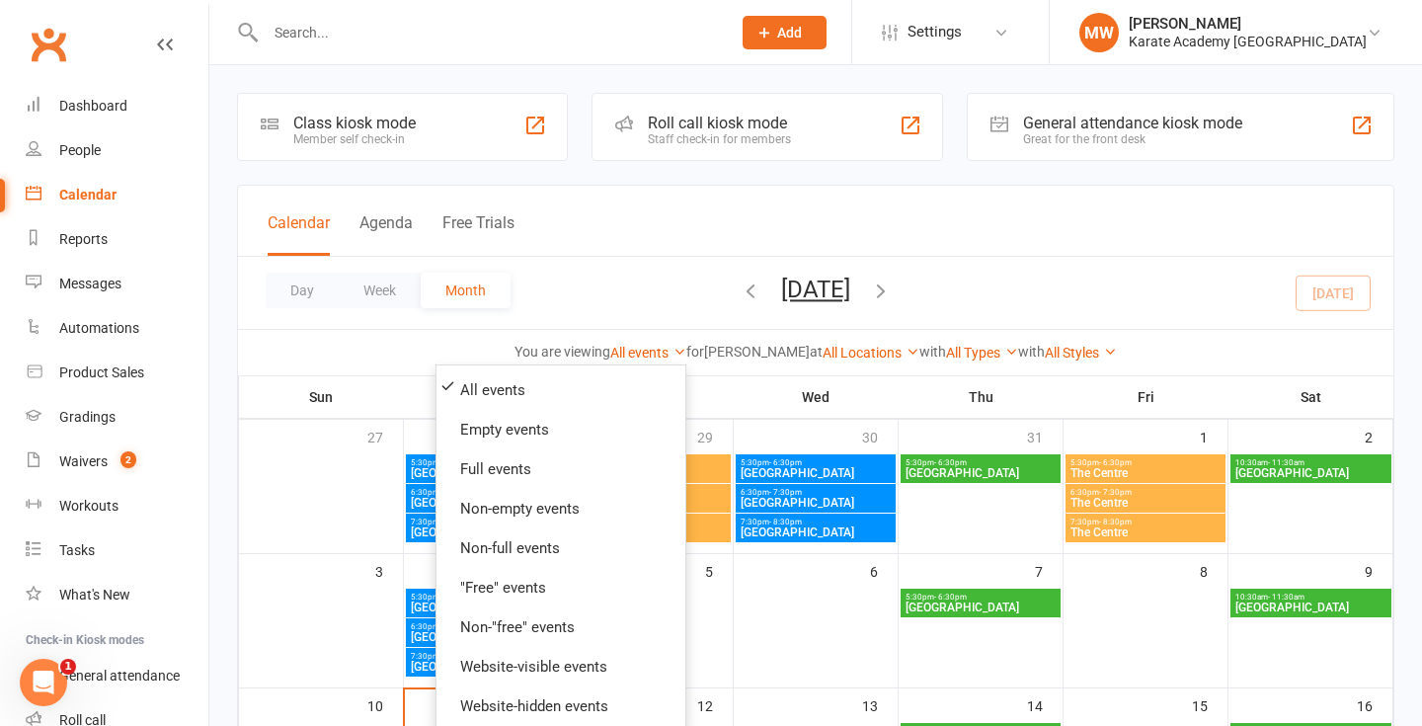
click at [966, 613] on span "[GEOGRAPHIC_DATA]" at bounding box center [981, 608] width 152 height 12
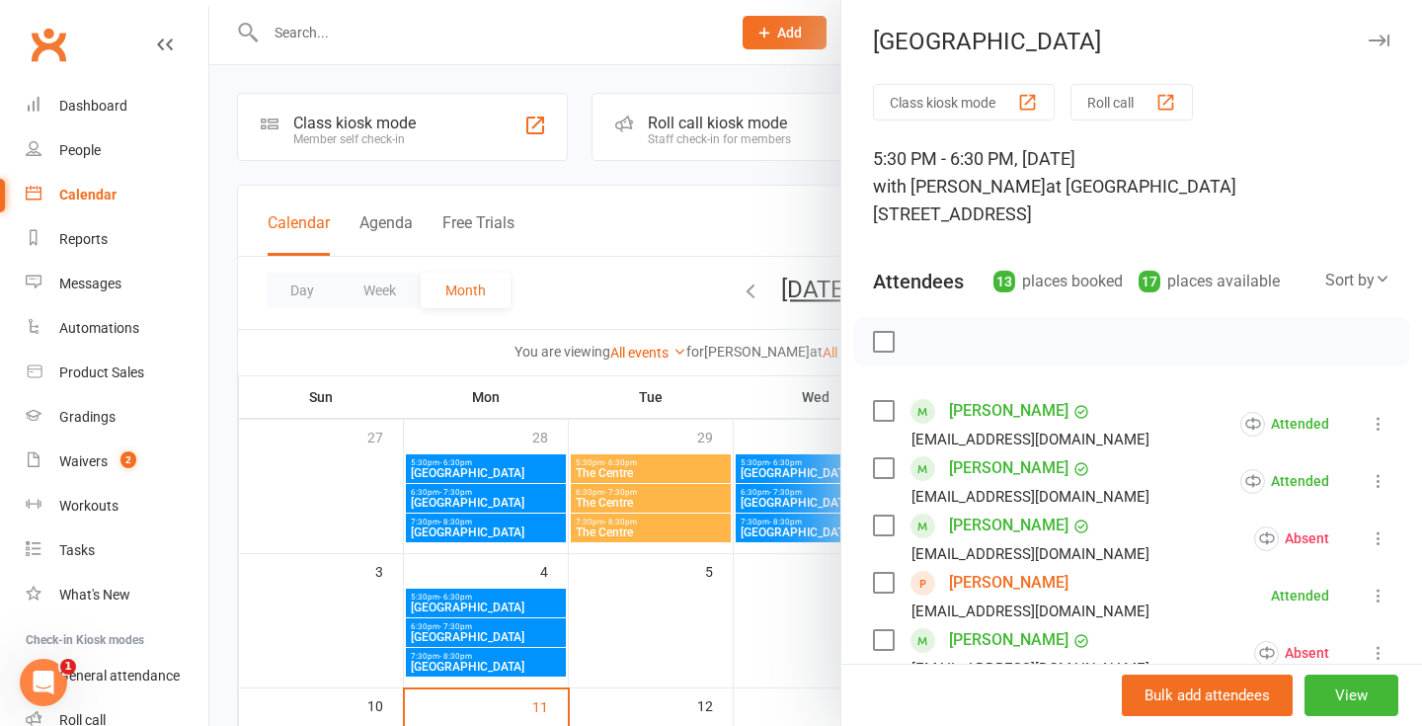
click at [763, 229] on div at bounding box center [815, 363] width 1213 height 726
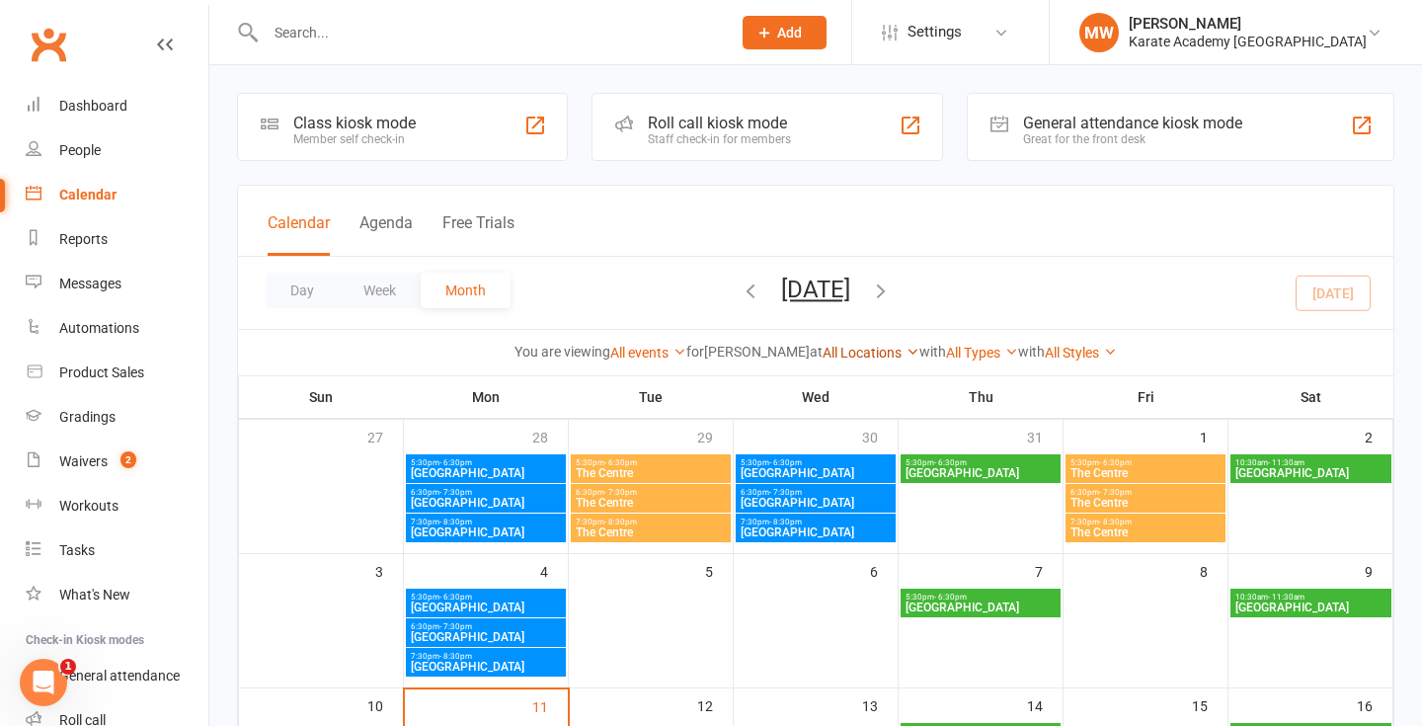
click at [882, 355] on link "All Locations" at bounding box center [871, 353] width 97 height 16
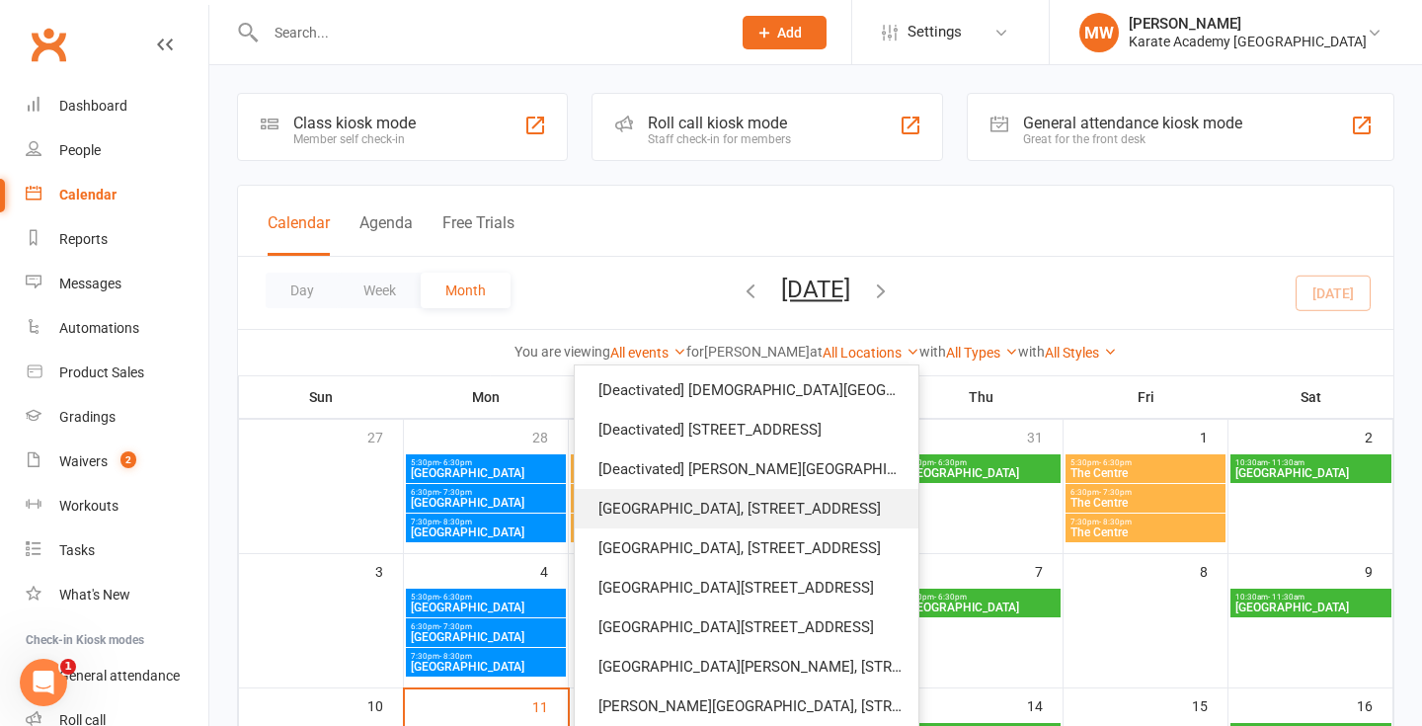
click at [862, 501] on link "[GEOGRAPHIC_DATA], [STREET_ADDRESS]" at bounding box center [747, 509] width 344 height 40
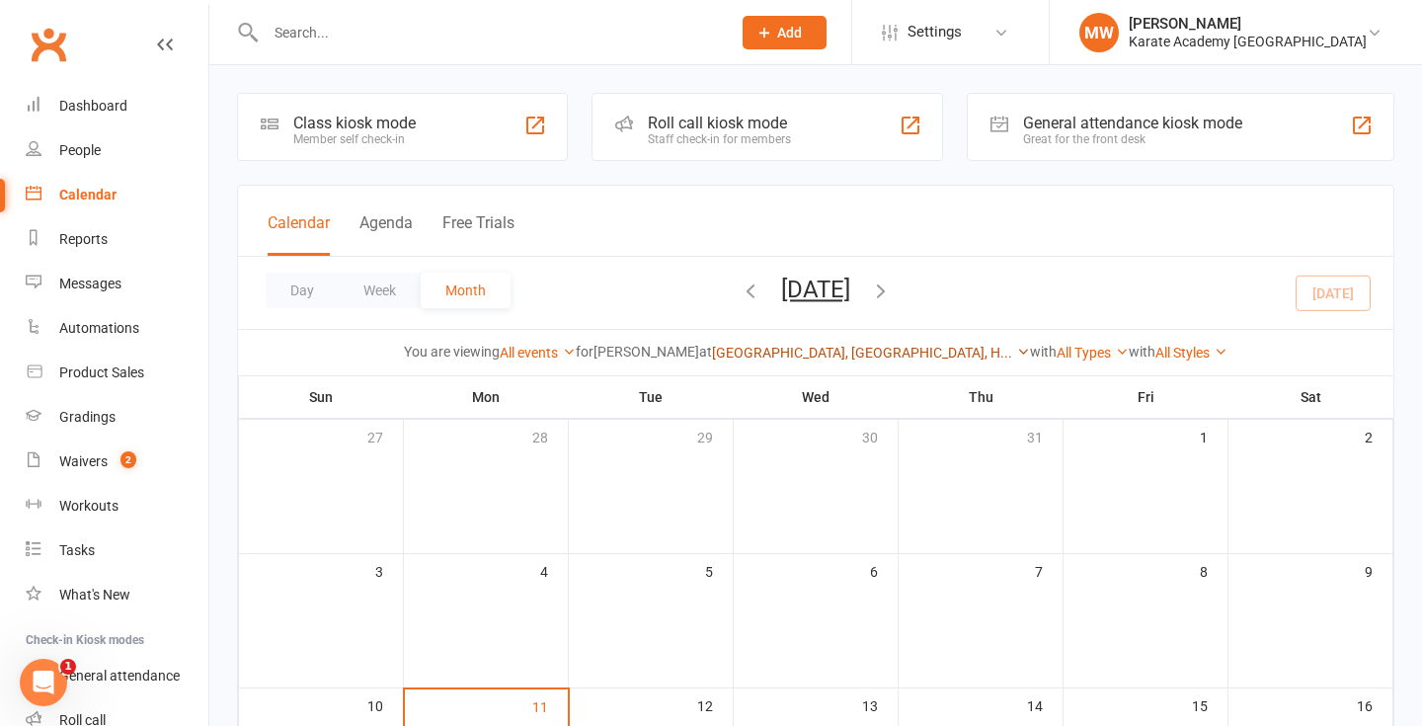
click at [936, 355] on link "Bookerhill Primary School, Field Road, H..." at bounding box center [871, 353] width 318 height 16
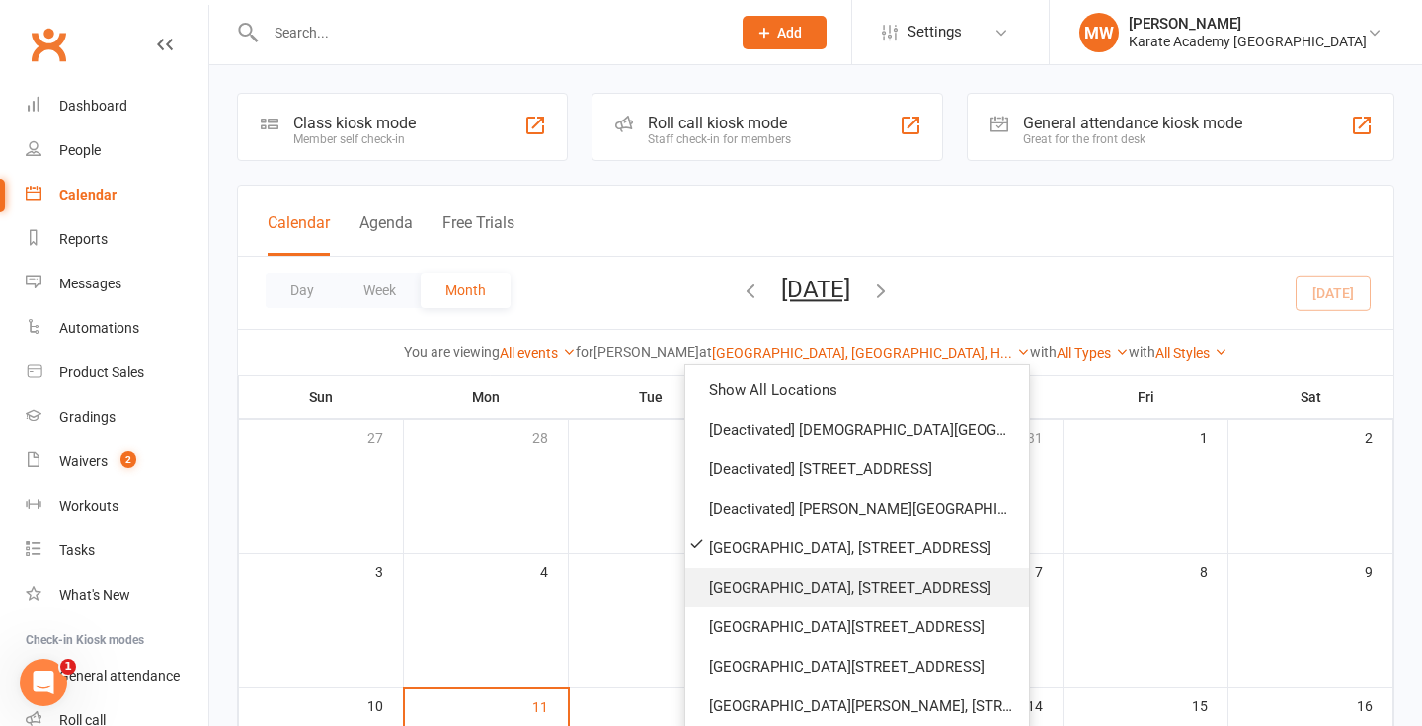
click at [813, 590] on link "[GEOGRAPHIC_DATA], [STREET_ADDRESS]" at bounding box center [858, 588] width 344 height 40
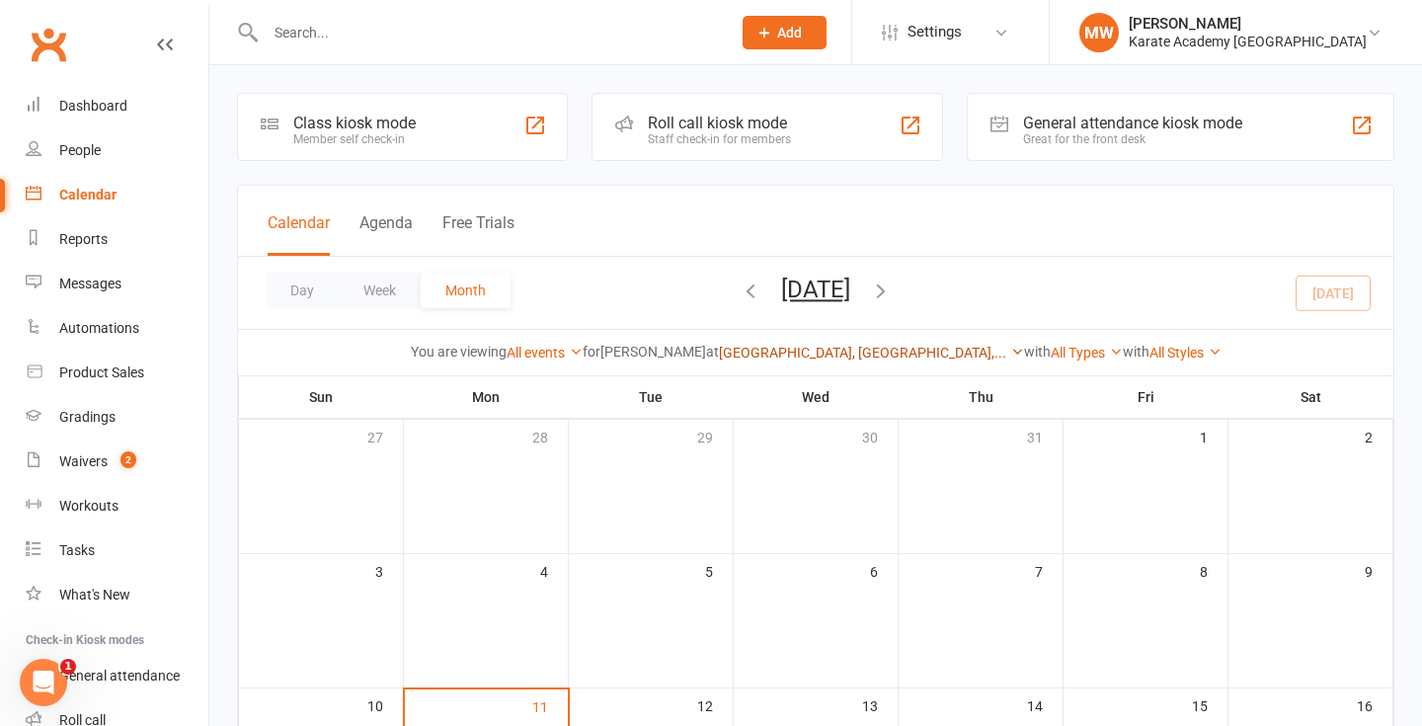
click at [918, 353] on link "Cippenham Primary School, Elmshott Lane,..." at bounding box center [871, 353] width 305 height 16
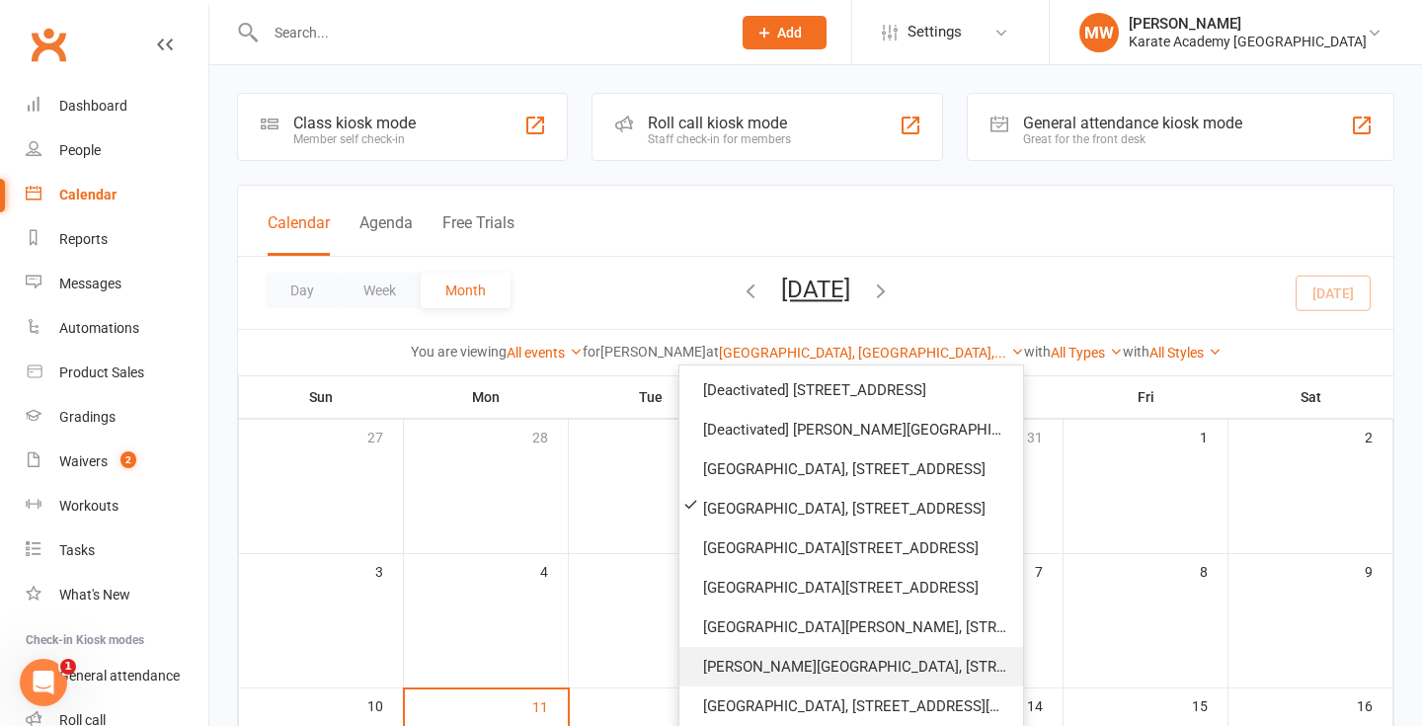
scroll to position [80, 0]
click at [828, 632] on link "[GEOGRAPHIC_DATA][PERSON_NAME], [STREET_ADDRESS][PERSON_NAME][PERSON_NAME]" at bounding box center [852, 627] width 344 height 40
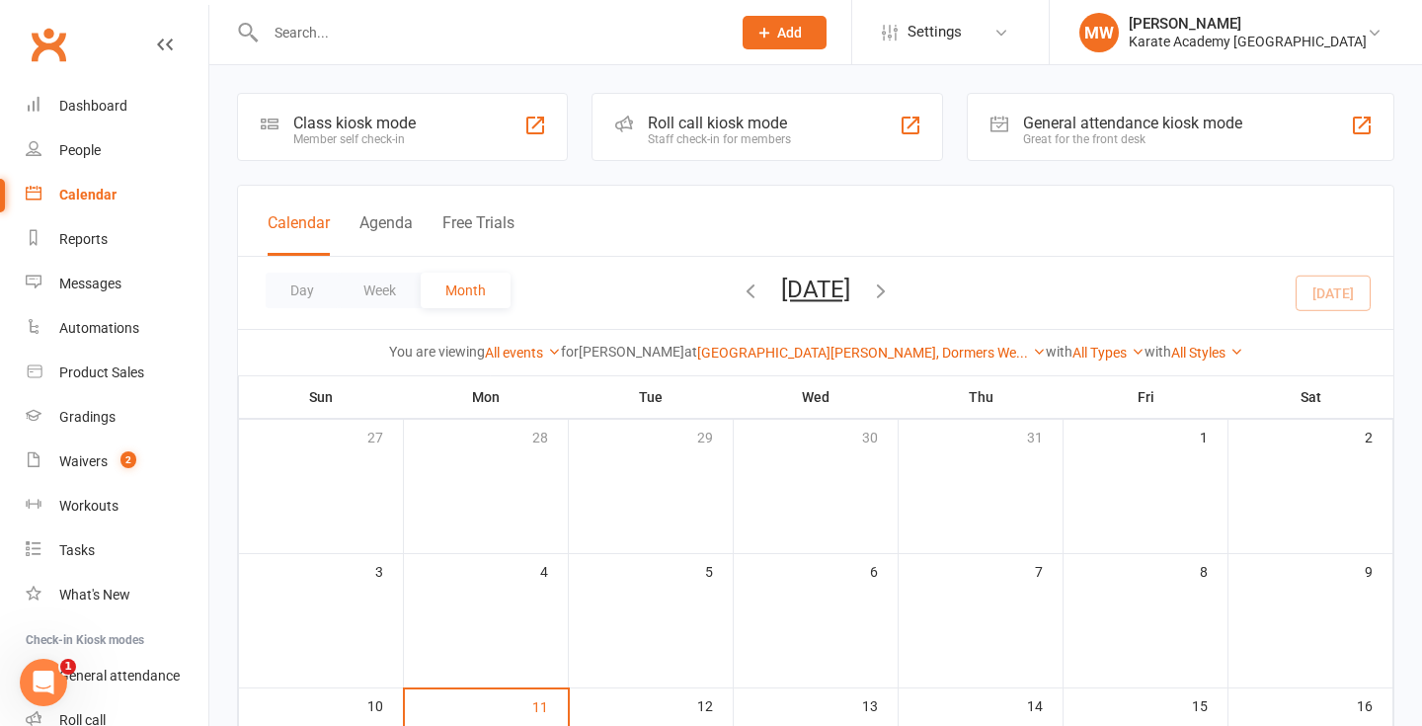
click at [912, 369] on div "You are viewing All events All events Empty events Full events Non-empty events…" at bounding box center [816, 351] width 1156 height 45
click at [912, 350] on link "Dormers Wells Leisure Centre, Dormers We..." at bounding box center [871, 353] width 349 height 16
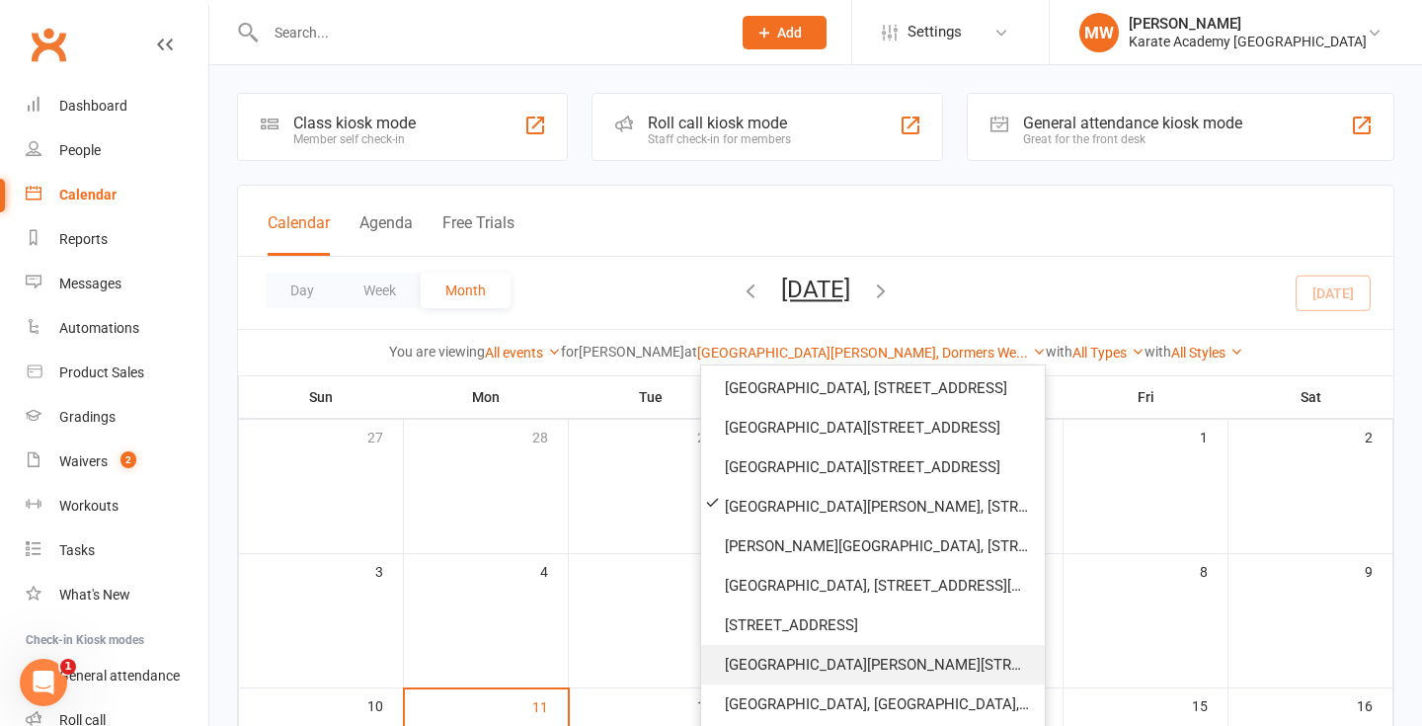
scroll to position [200, 0]
click at [804, 657] on link "[GEOGRAPHIC_DATA][PERSON_NAME][STREET_ADDRESS][PERSON_NAME]" at bounding box center [873, 665] width 344 height 40
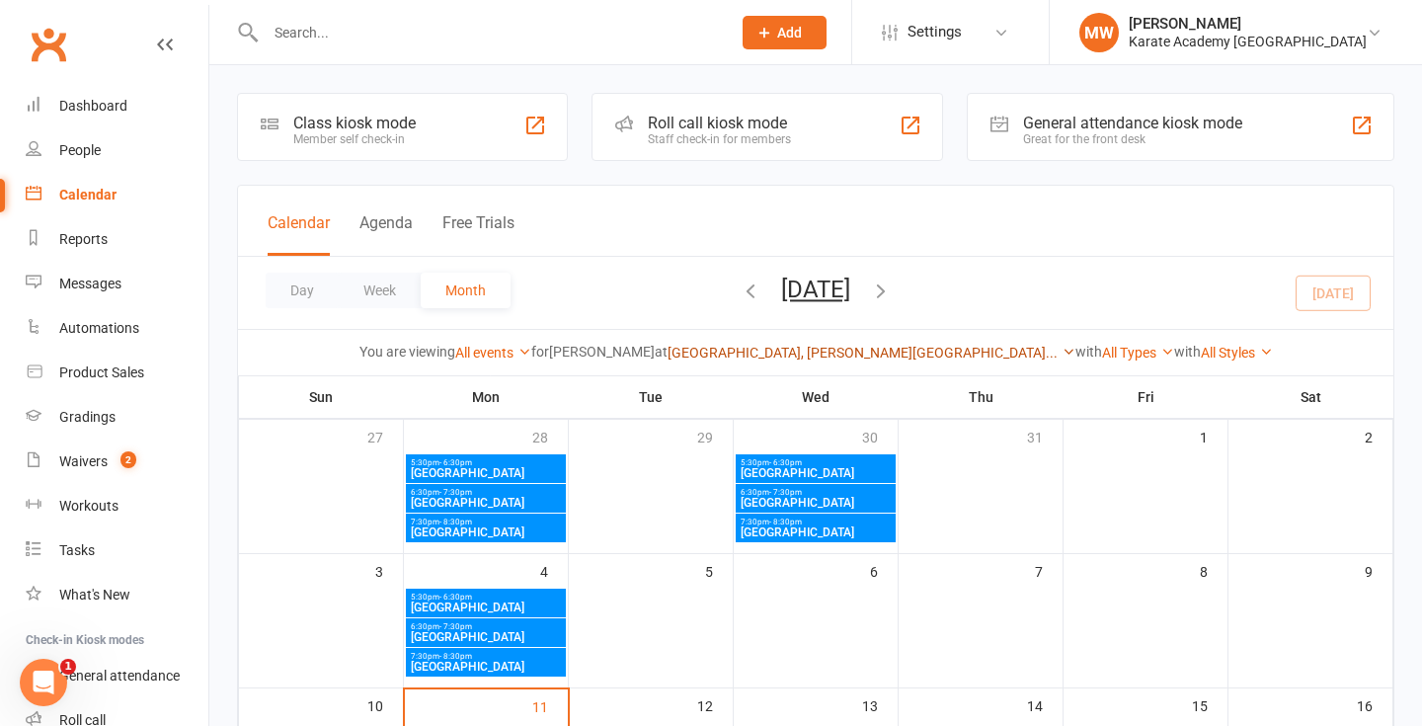
click at [914, 360] on link "Wolf Fields Primary School, Norwood Road..." at bounding box center [872, 353] width 408 height 16
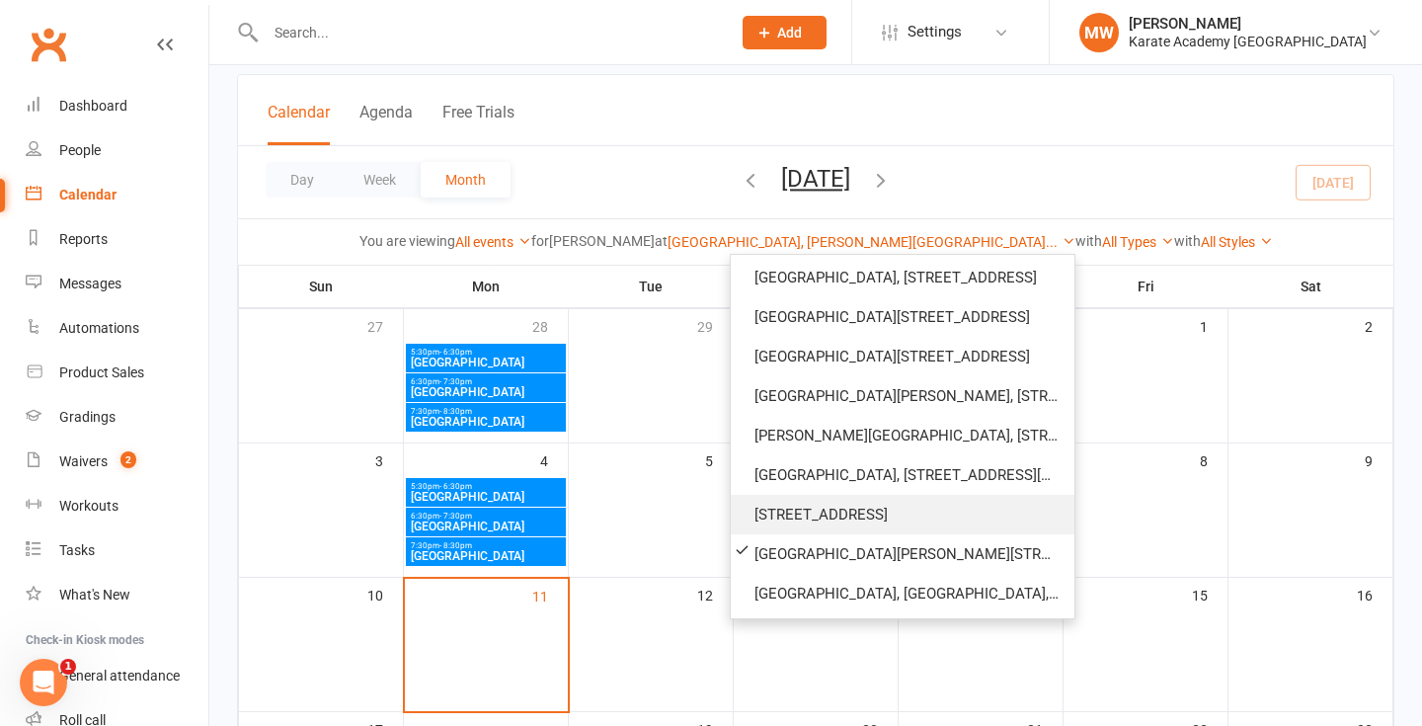
scroll to position [111, 0]
click at [828, 517] on link "[STREET_ADDRESS]" at bounding box center [903, 515] width 344 height 40
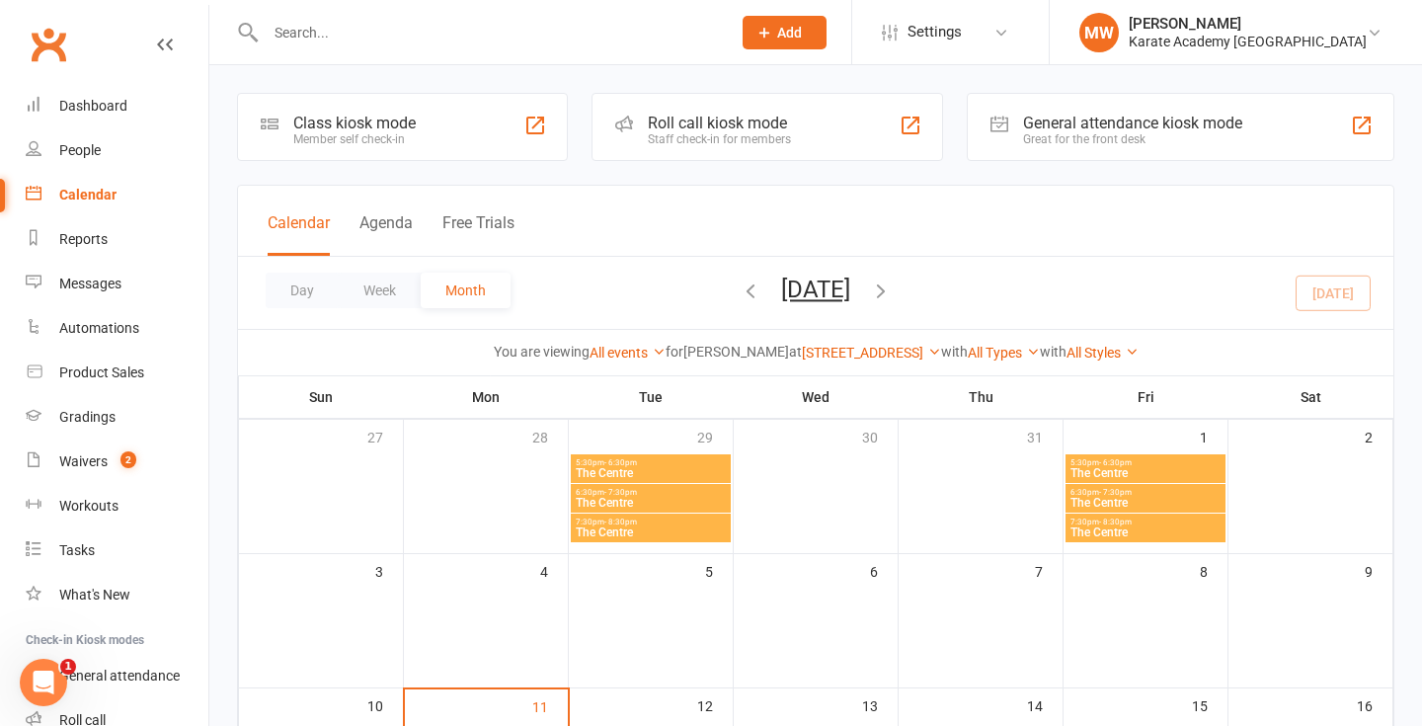
click at [733, 310] on div "Day Week Month August 2025 August 2025 Sun Mon Tue Wed Thu Fri Sat 27 28 29 30 …" at bounding box center [816, 293] width 1156 height 72
click at [740, 290] on icon "button" at bounding box center [751, 291] width 22 height 22
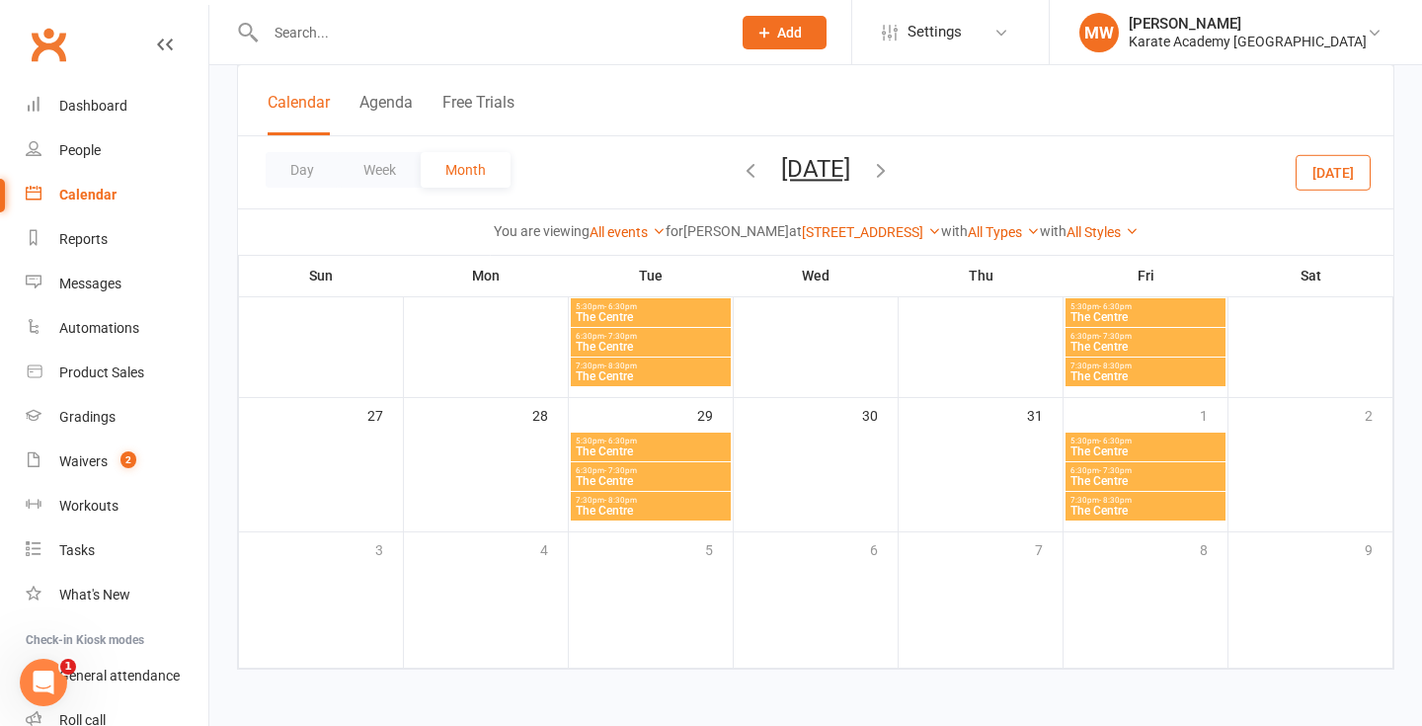
scroll to position [576, 0]
click at [892, 175] on icon "button" at bounding box center [881, 170] width 22 height 22
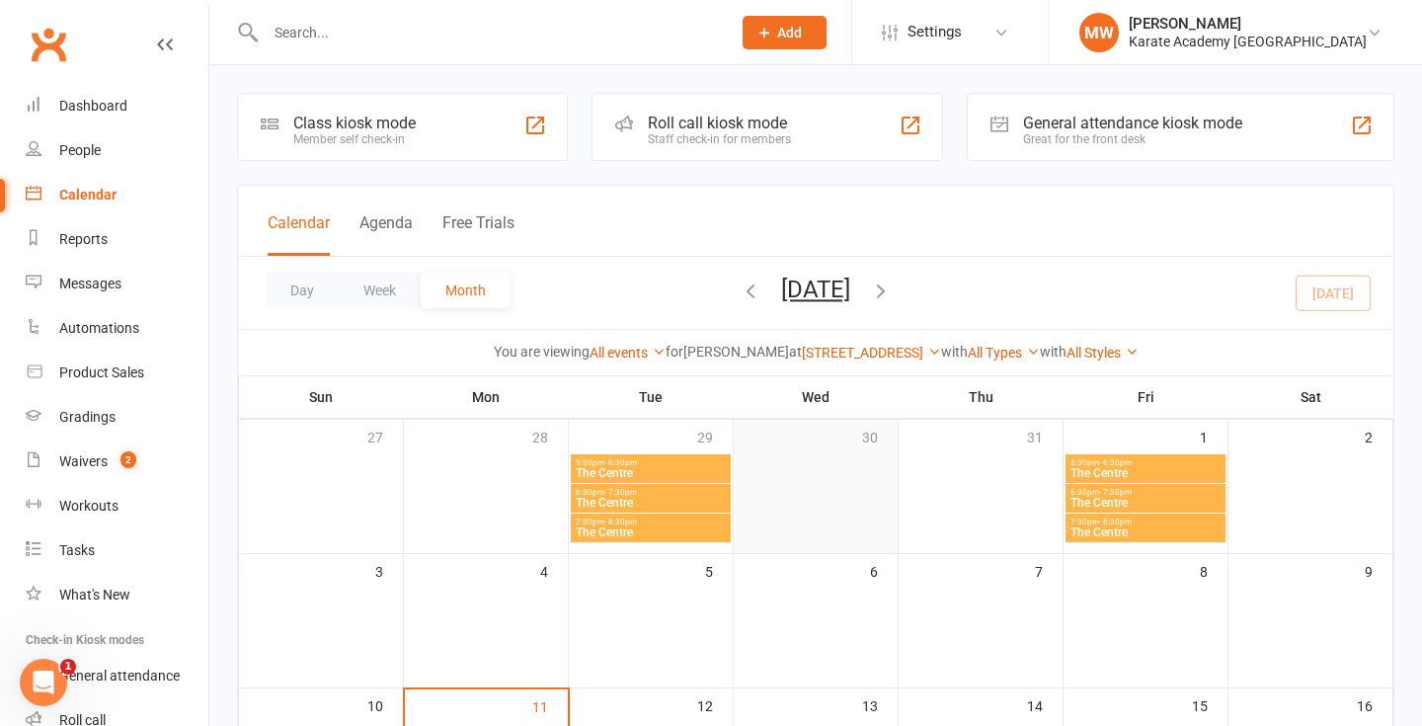
scroll to position [0, 0]
click at [740, 295] on icon "button" at bounding box center [751, 291] width 22 height 22
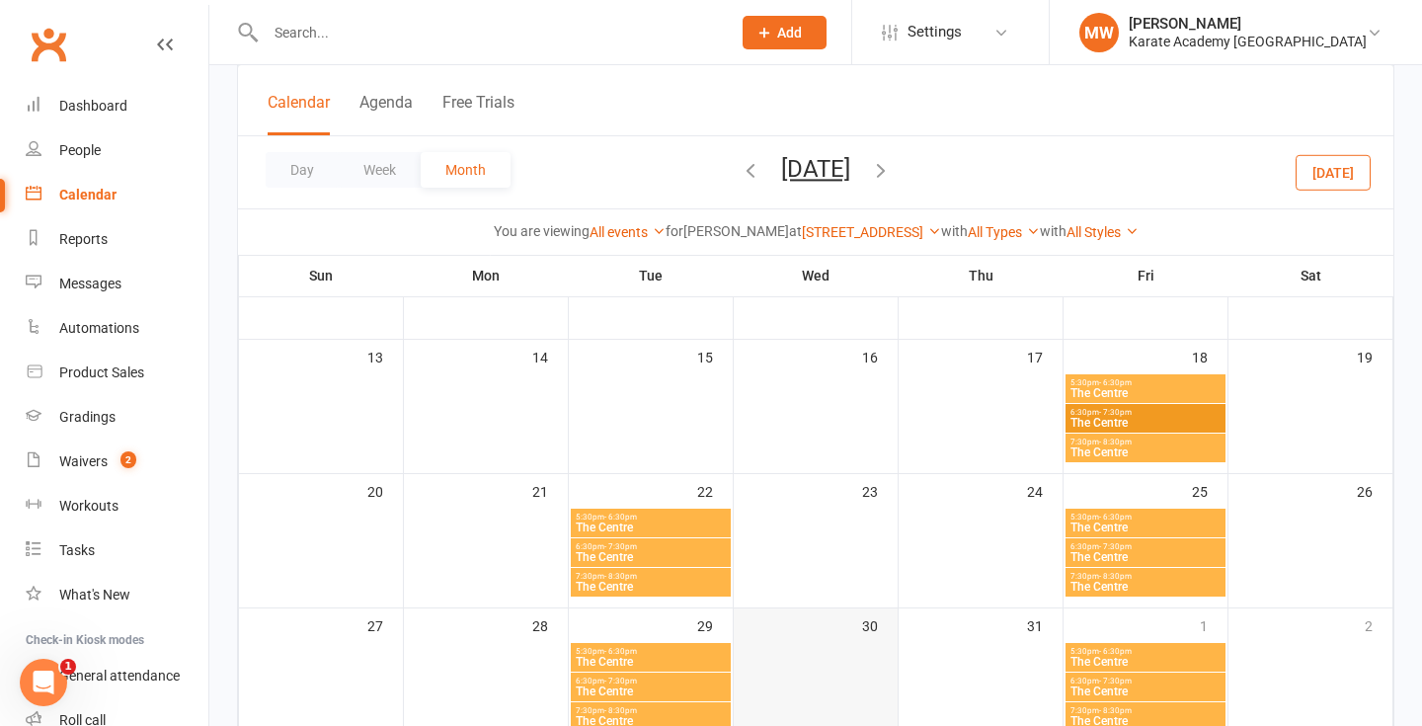
scroll to position [276, 0]
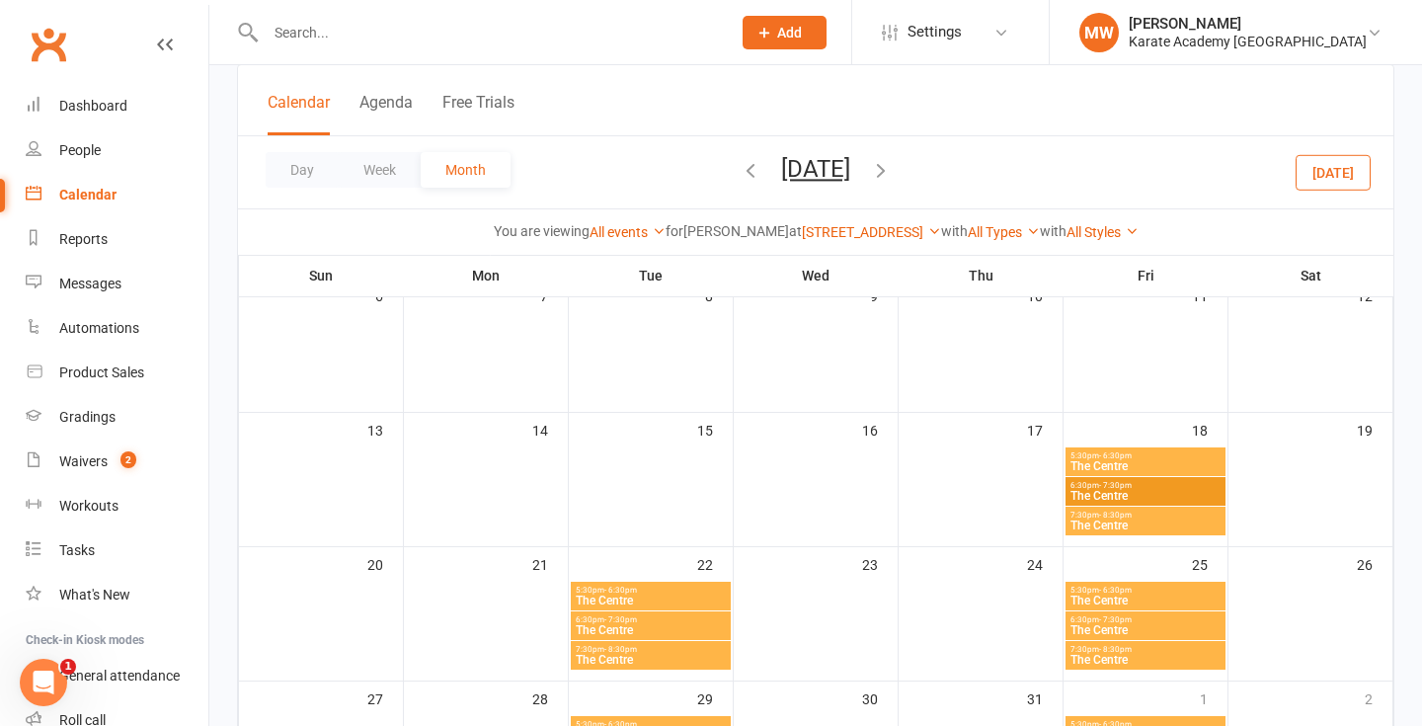
click at [892, 176] on icon "button" at bounding box center [881, 170] width 22 height 22
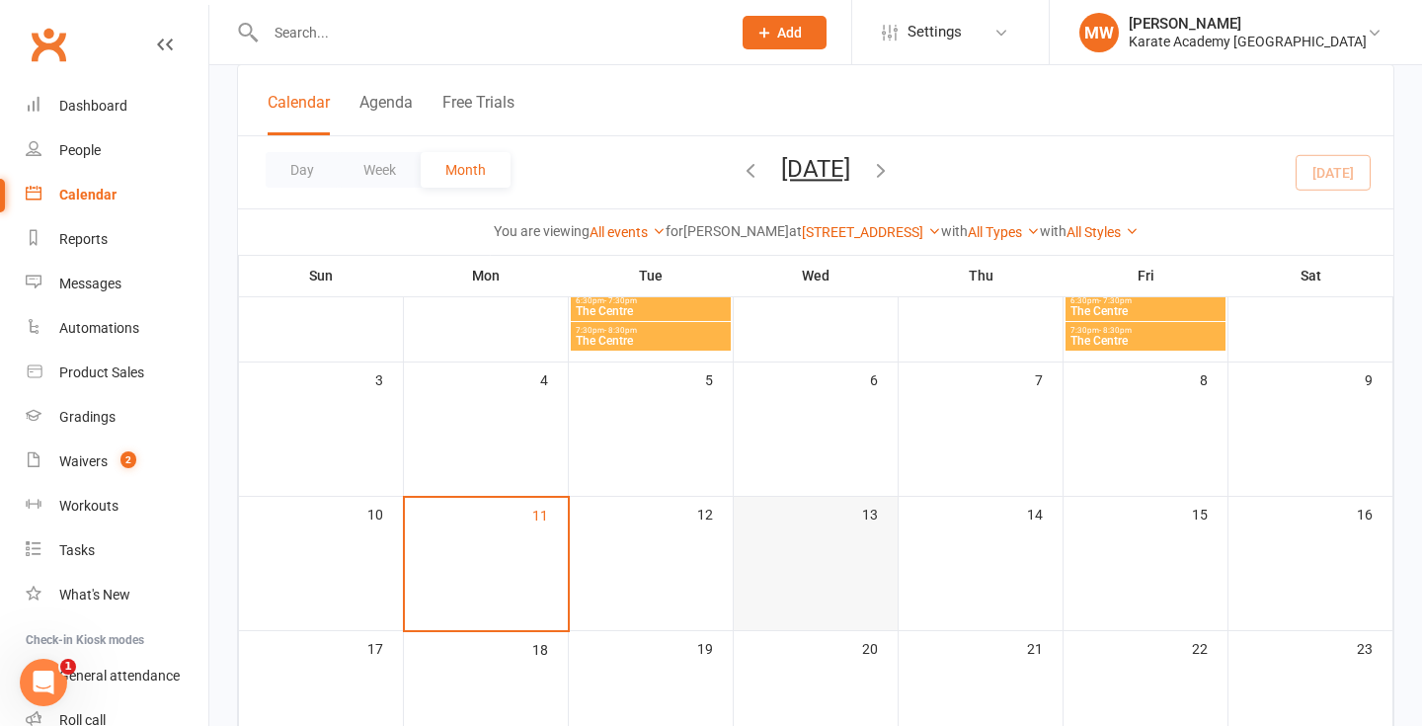
scroll to position [195, 0]
click at [1139, 240] on div "All Styles Karate Academy No style set" at bounding box center [1103, 232] width 72 height 22
click at [1139, 236] on link "All Styles" at bounding box center [1103, 232] width 72 height 16
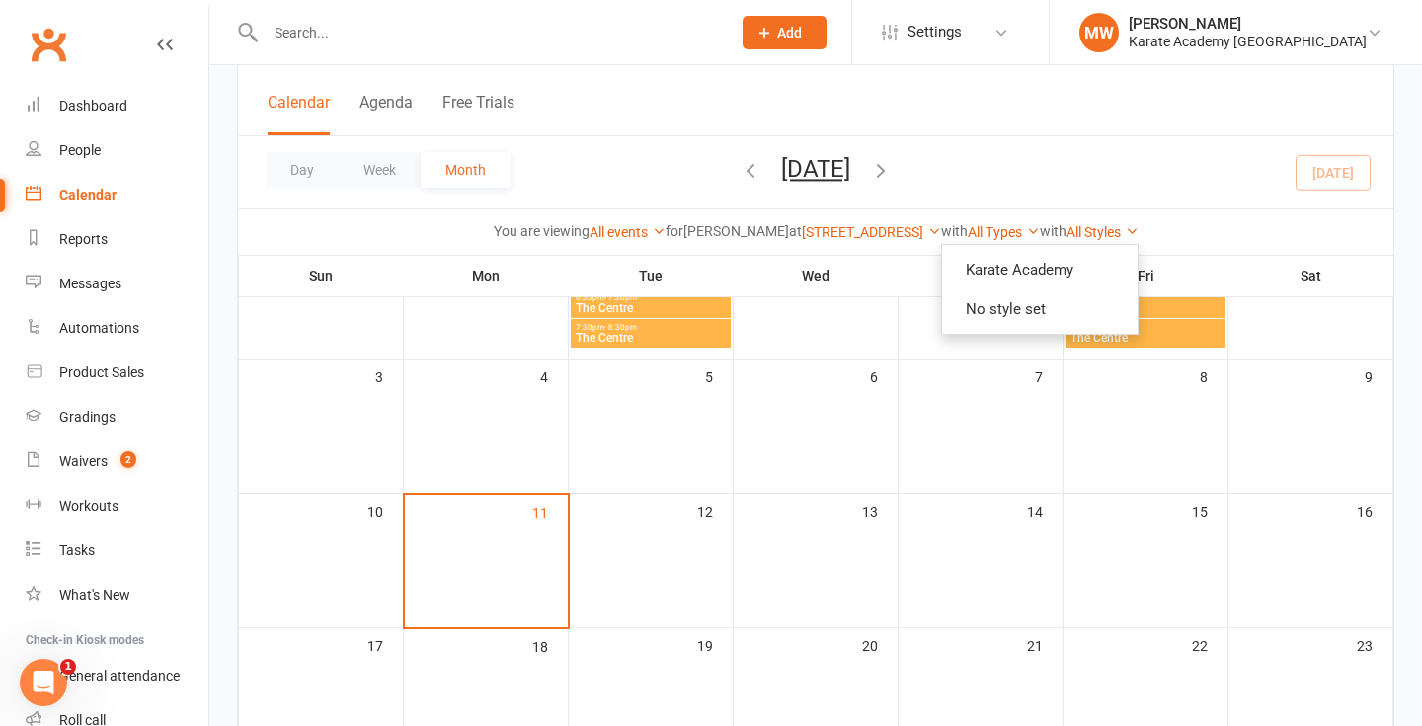
click at [1167, 204] on div "Day Week Month August 2025 August 2025 Sun Mon Tue Wed Thu Fri Sat 27 28 29 30 …" at bounding box center [816, 172] width 1156 height 72
click at [1040, 237] on link "All Types" at bounding box center [1004, 232] width 72 height 16
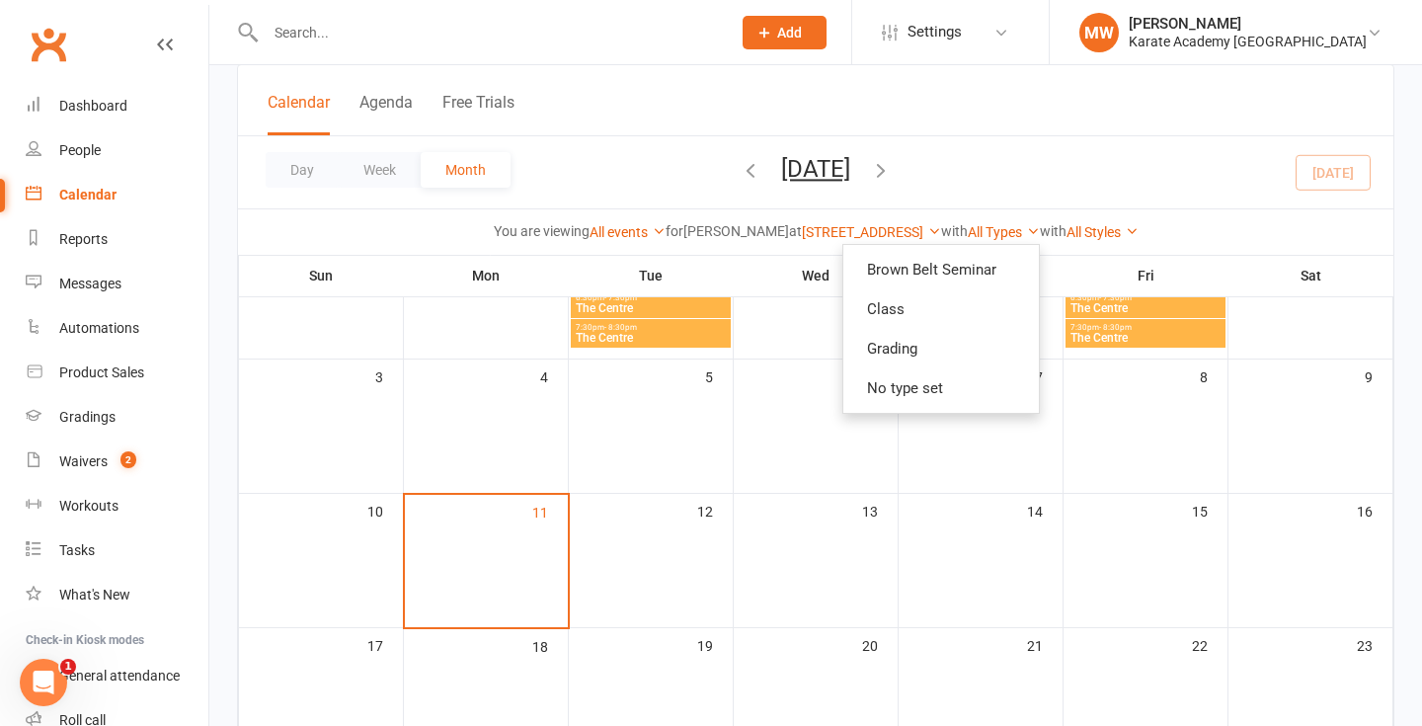
click at [1060, 201] on div "Day Week Month August 2025 August 2025 Sun Mon Tue Wed Thu Fri Sat 27 28 29 30 …" at bounding box center [816, 172] width 1156 height 72
click at [806, 229] on link "[STREET_ADDRESS]" at bounding box center [871, 232] width 139 height 16
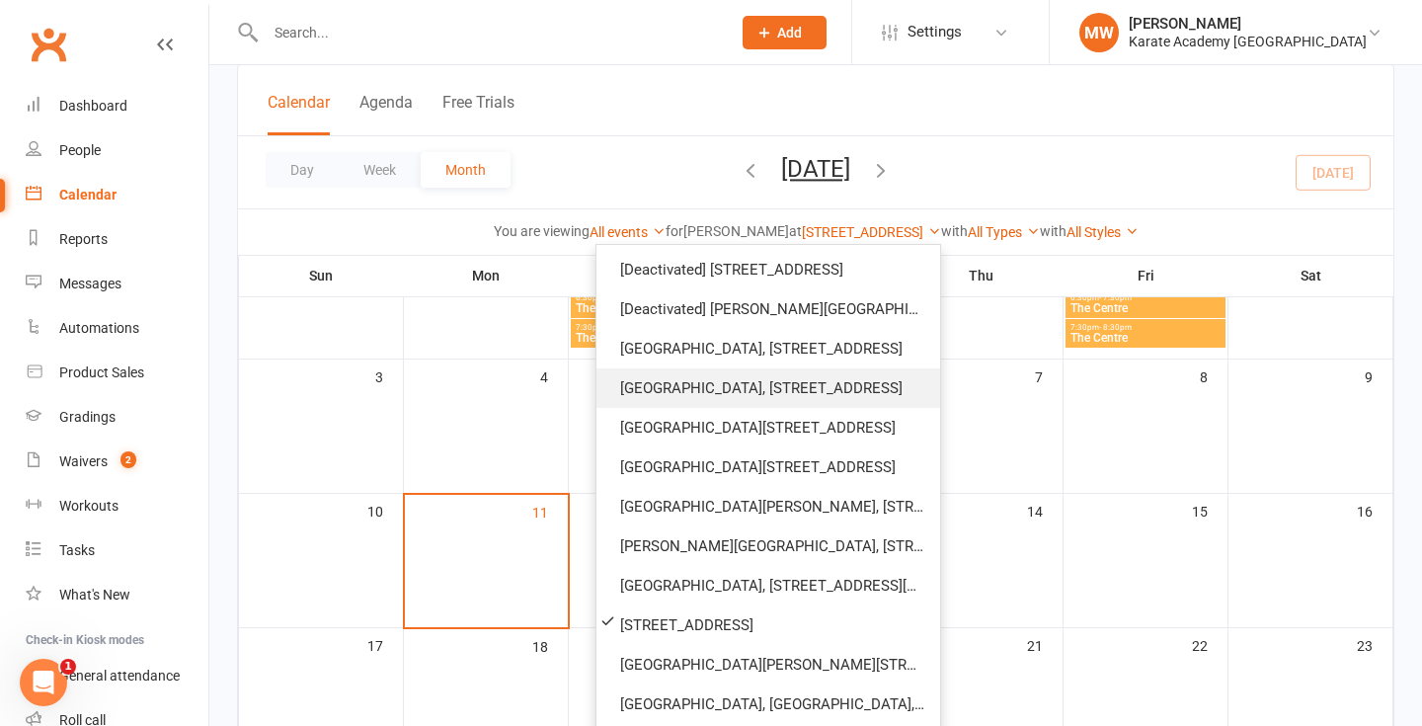
scroll to position [79, 0]
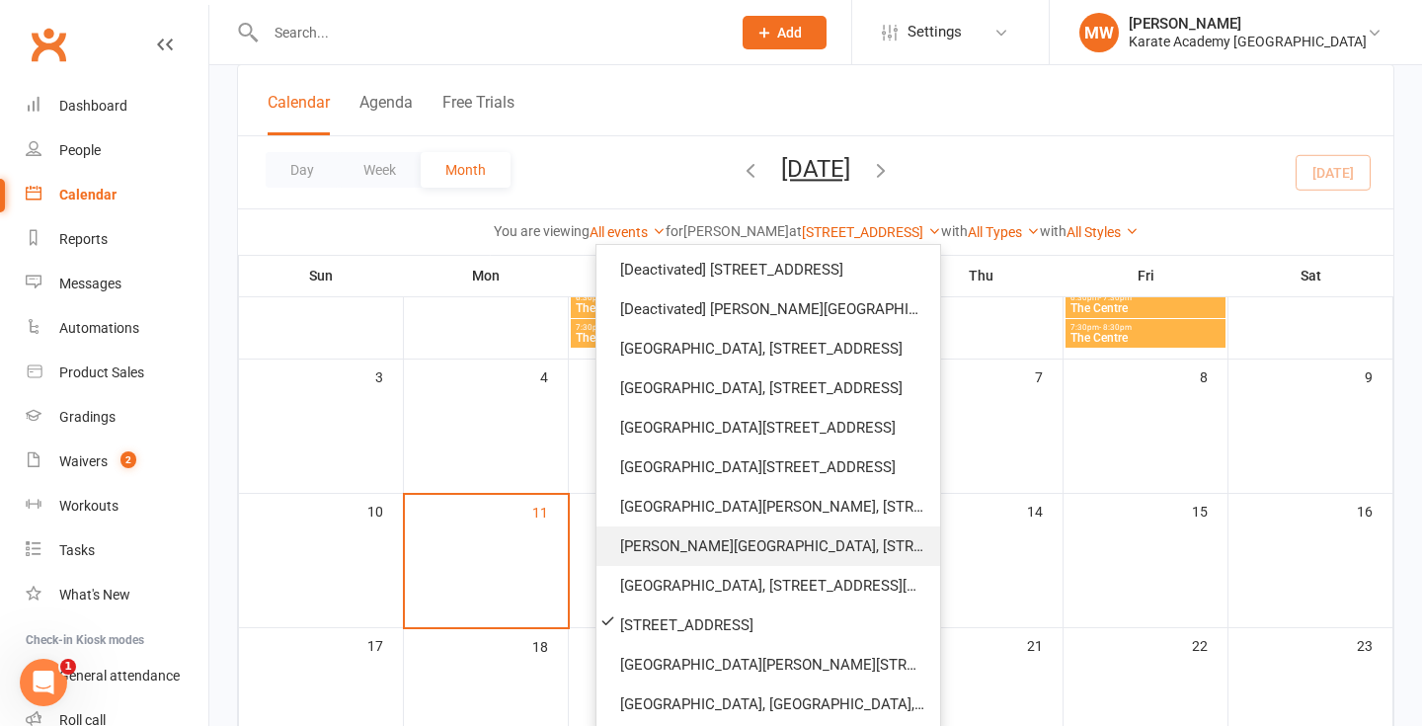
click at [858, 551] on link "[PERSON_NAME][GEOGRAPHIC_DATA], [STREET_ADDRESS]" at bounding box center [769, 546] width 344 height 40
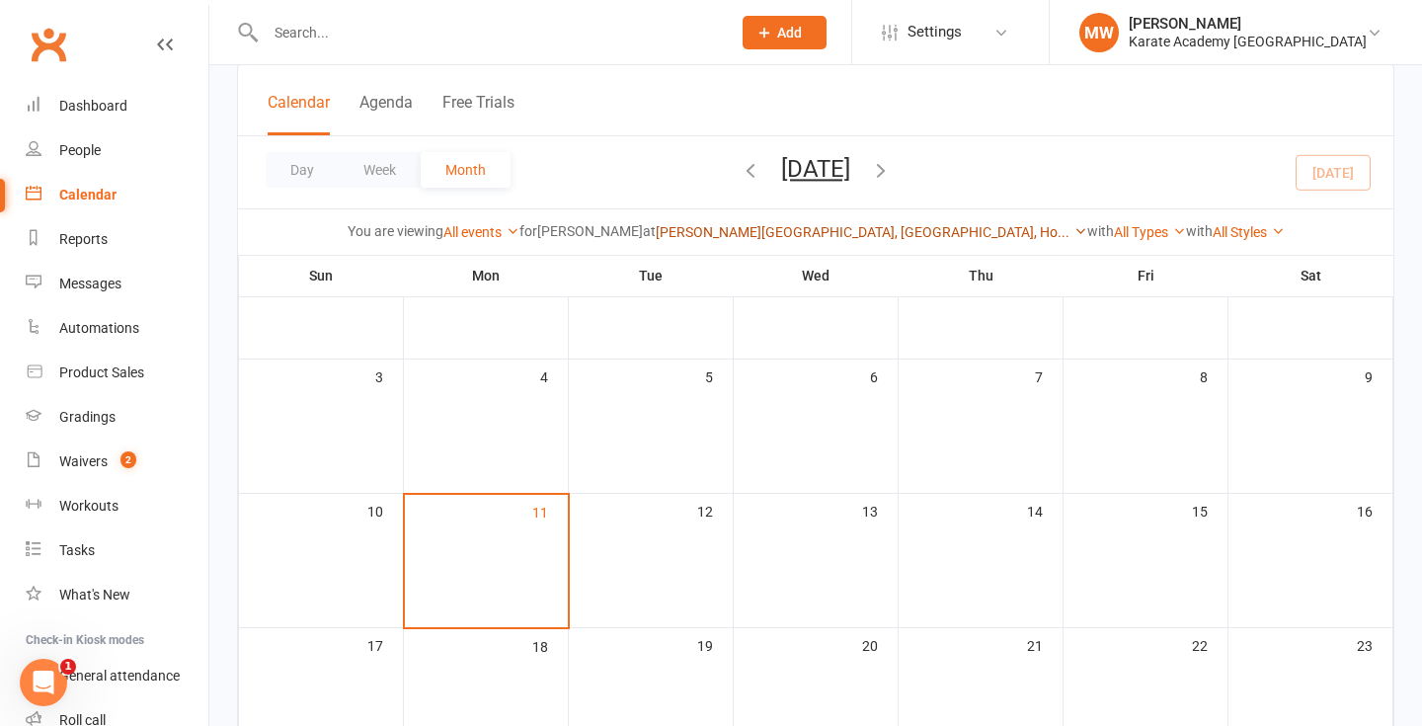
click at [837, 238] on link "Kingsley Academy, Prince Regent Road, Ho..." at bounding box center [872, 232] width 432 height 16
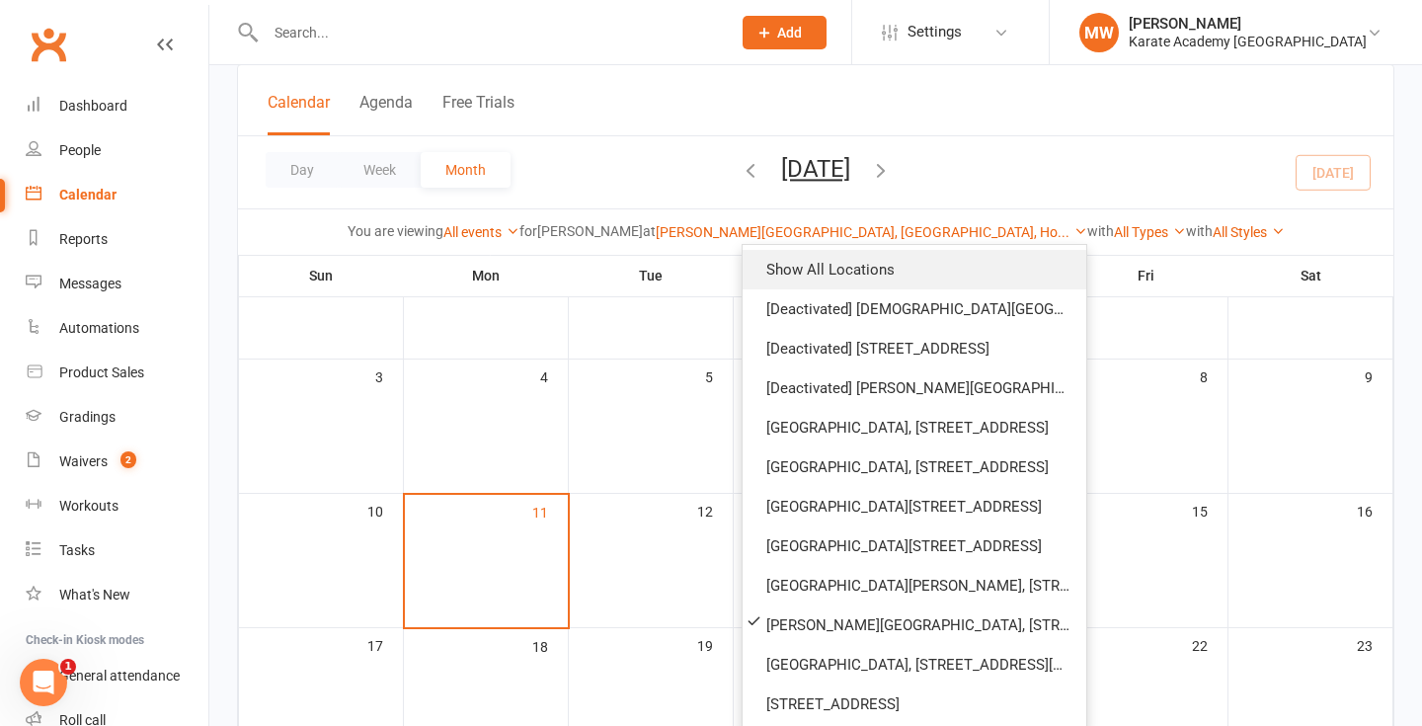
click at [820, 271] on link "Show All Locations" at bounding box center [915, 270] width 344 height 40
